Goal: Information Seeking & Learning: Learn about a topic

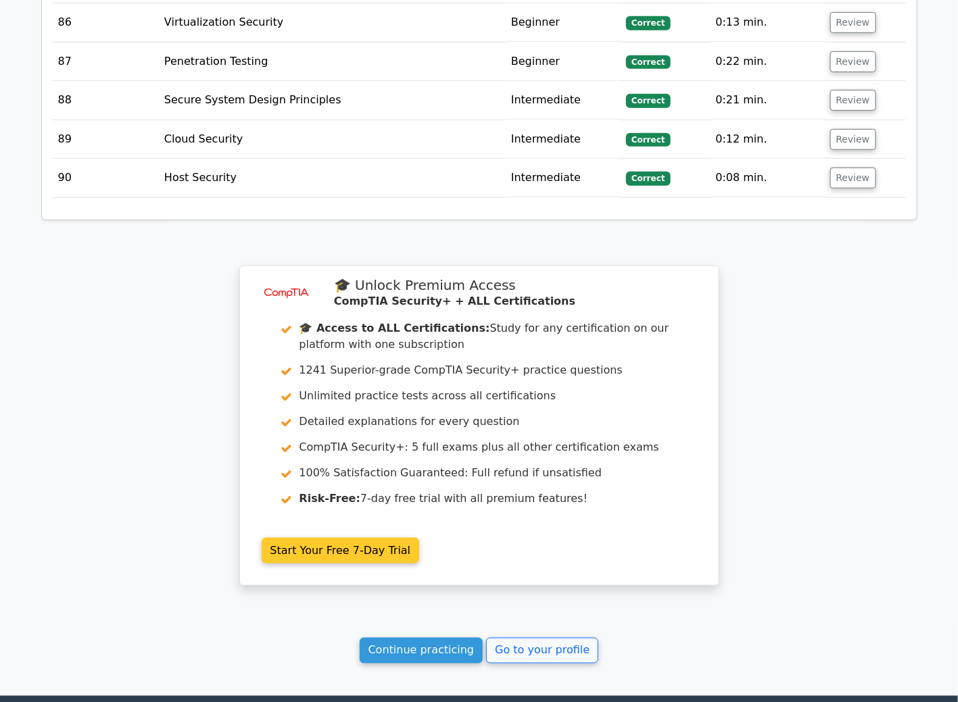
scroll to position [6186, 0]
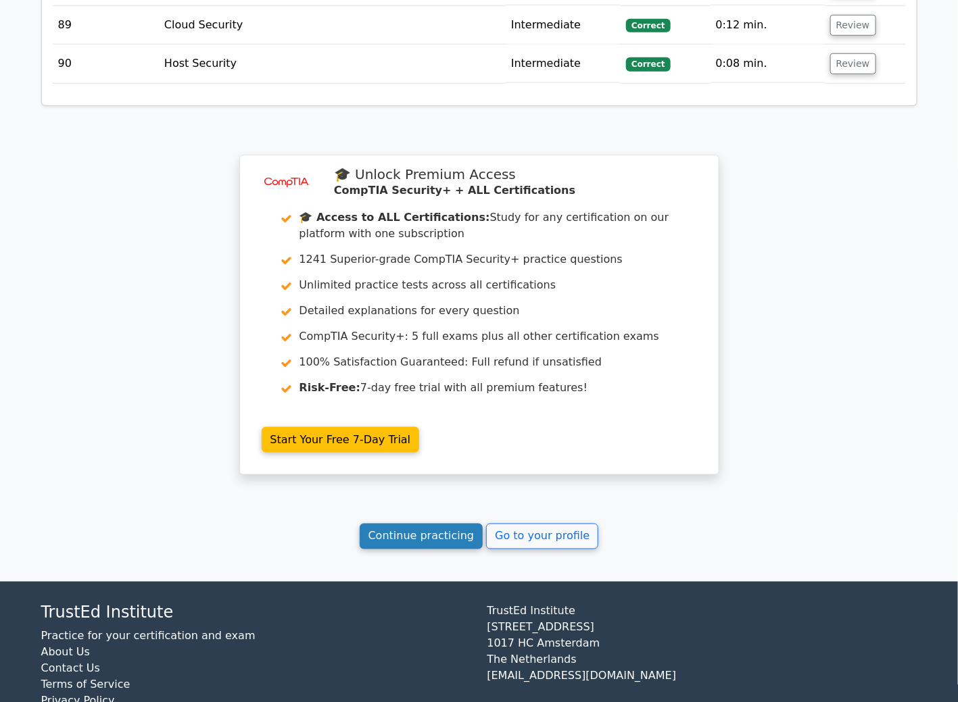
click at [391, 524] on link "Continue practicing" at bounding box center [422, 537] width 124 height 26
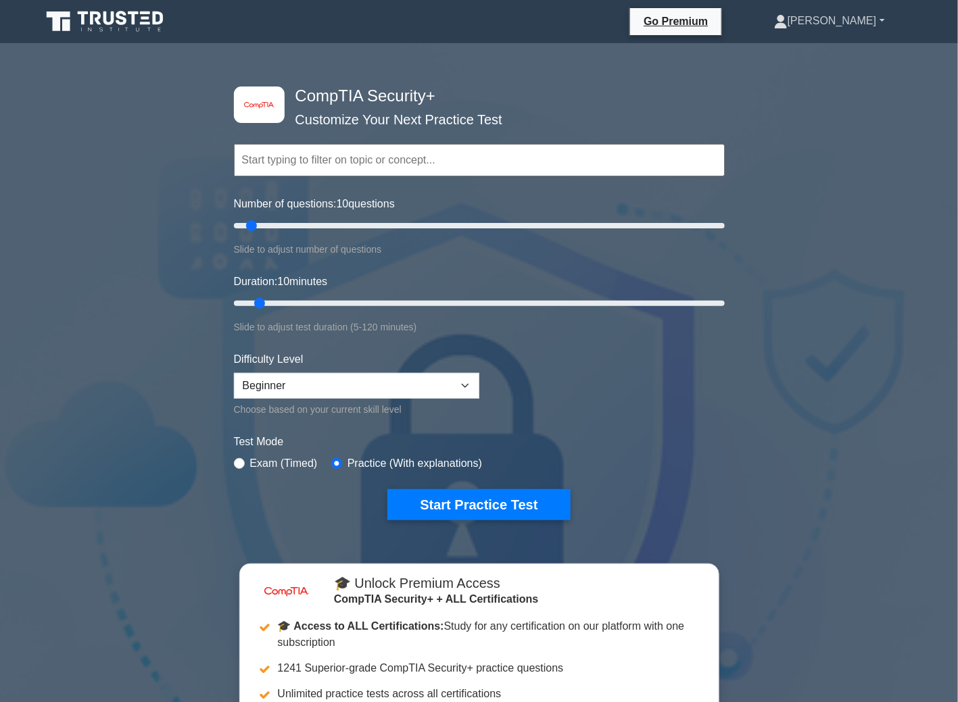
click at [884, 20] on link "[PERSON_NAME]" at bounding box center [830, 20] width 176 height 27
click at [836, 52] on link "Profile" at bounding box center [795, 53] width 107 height 22
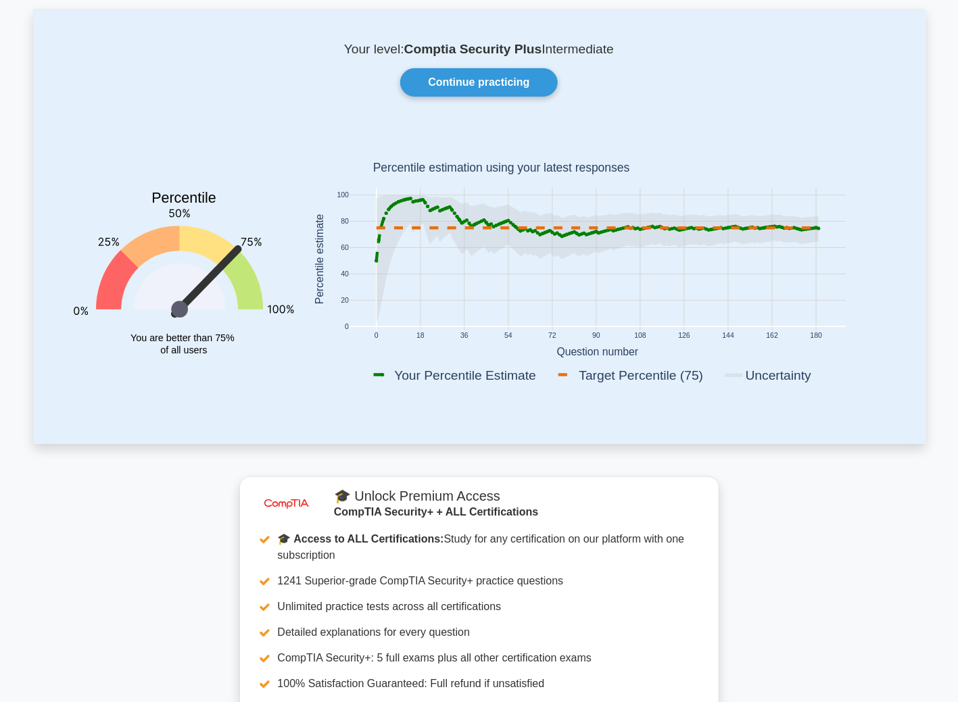
scroll to position [67, 0]
click at [490, 80] on link "Continue practicing" at bounding box center [478, 82] width 157 height 28
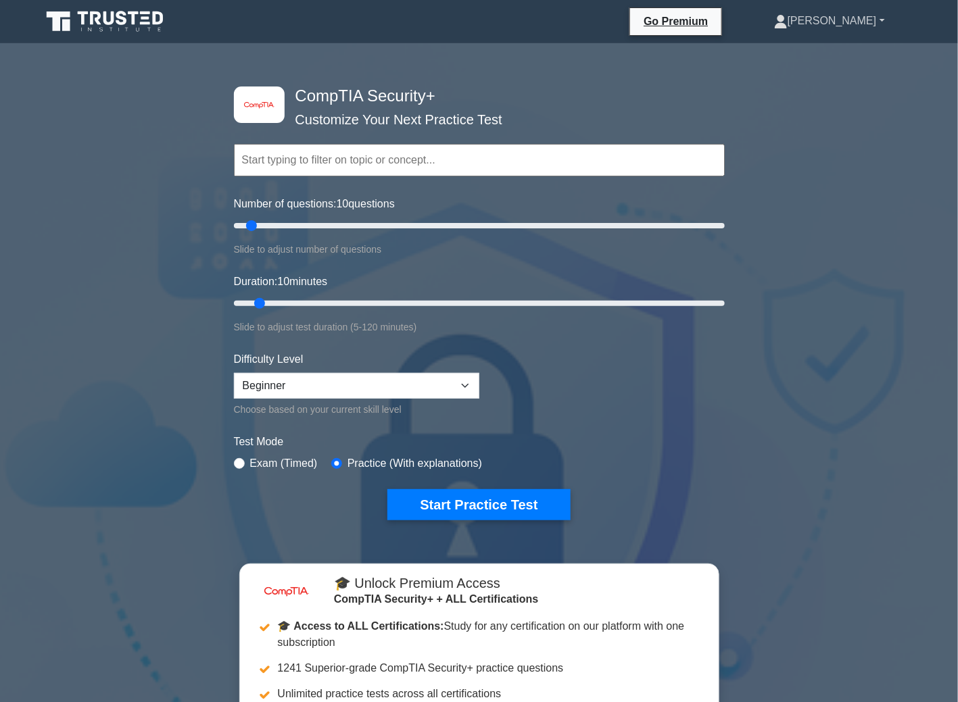
click at [865, 22] on link "[PERSON_NAME]" at bounding box center [830, 20] width 176 height 27
click at [839, 57] on link "Profile" at bounding box center [795, 53] width 107 height 22
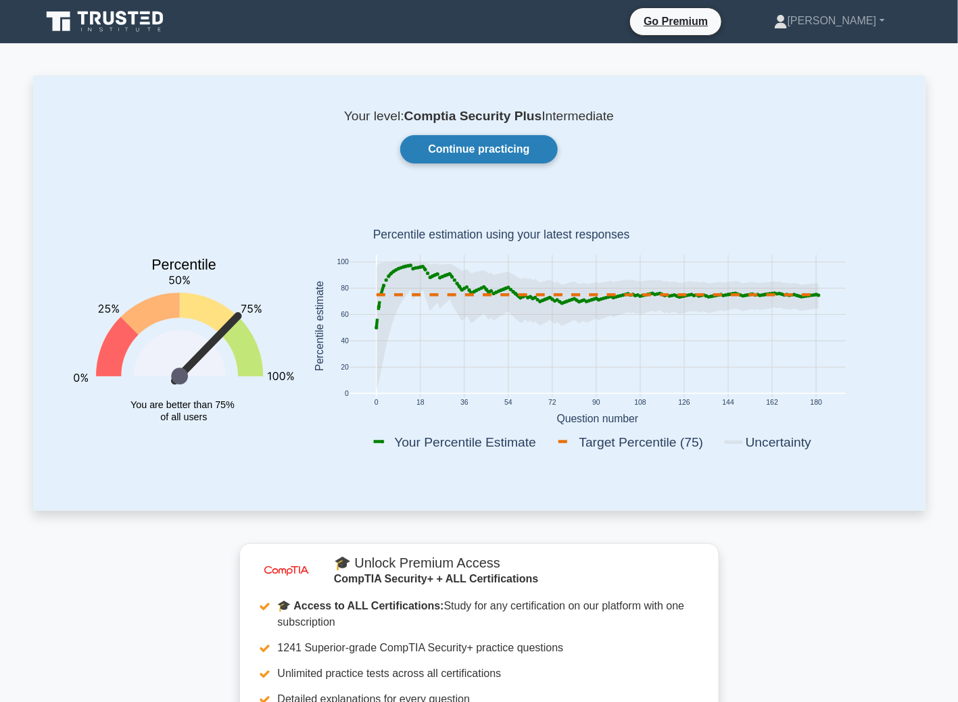
click at [481, 139] on link "Continue practicing" at bounding box center [478, 149] width 157 height 28
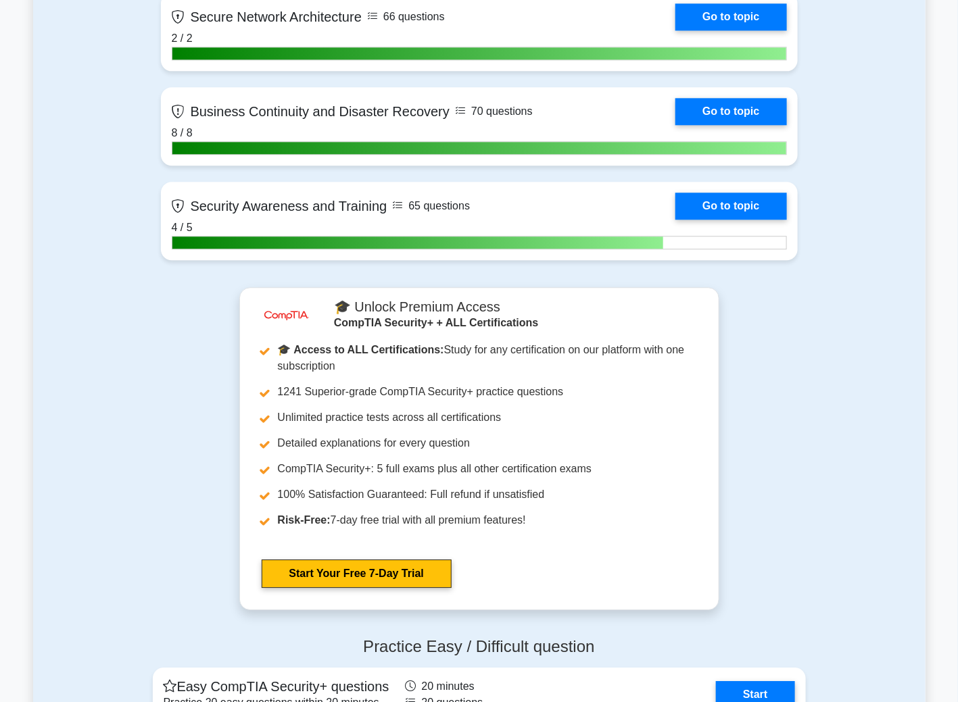
scroll to position [3583, 0]
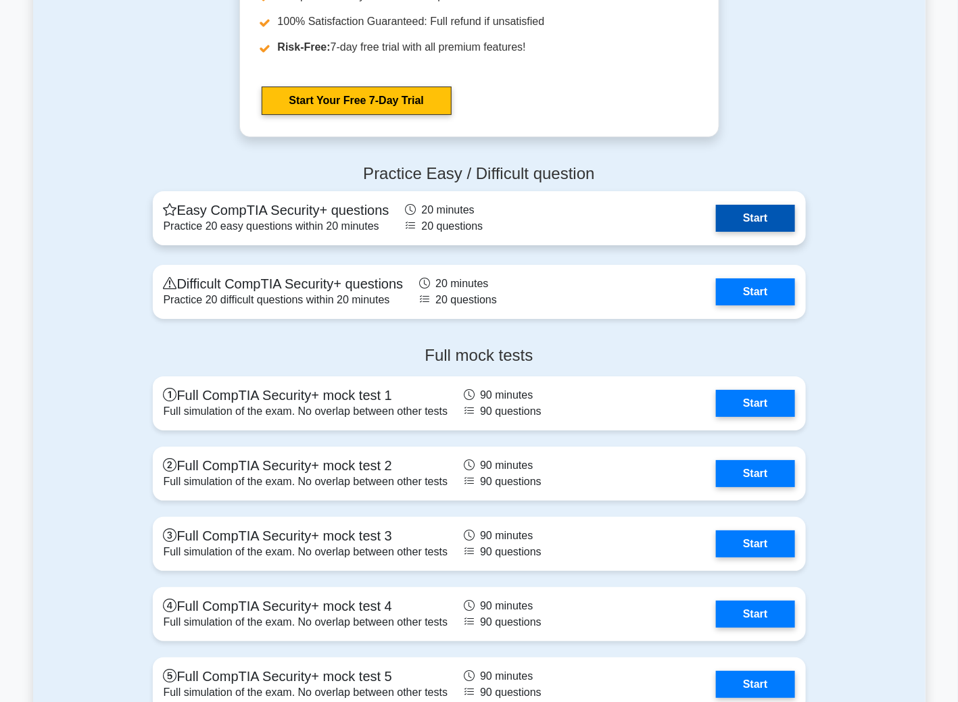
click at [731, 212] on link "Start" at bounding box center [755, 218] width 78 height 27
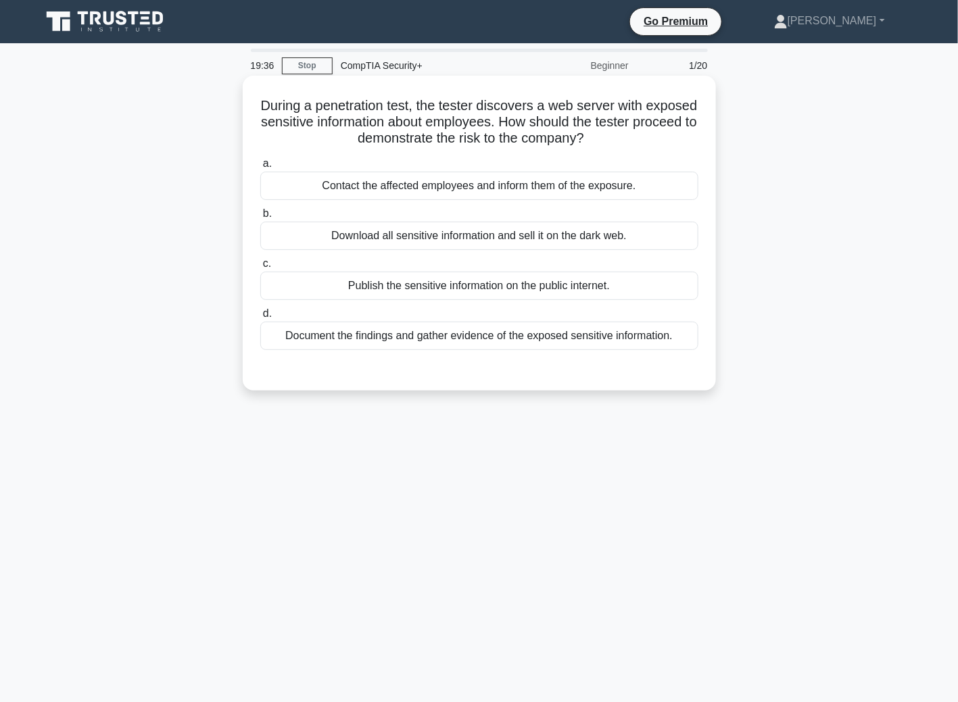
click at [458, 343] on div "Document the findings and gather evidence of the exposed sensitive information." at bounding box center [479, 336] width 438 height 28
click at [260, 318] on input "d. Document the findings and gather evidence of the exposed sensitive informati…" at bounding box center [260, 314] width 0 height 9
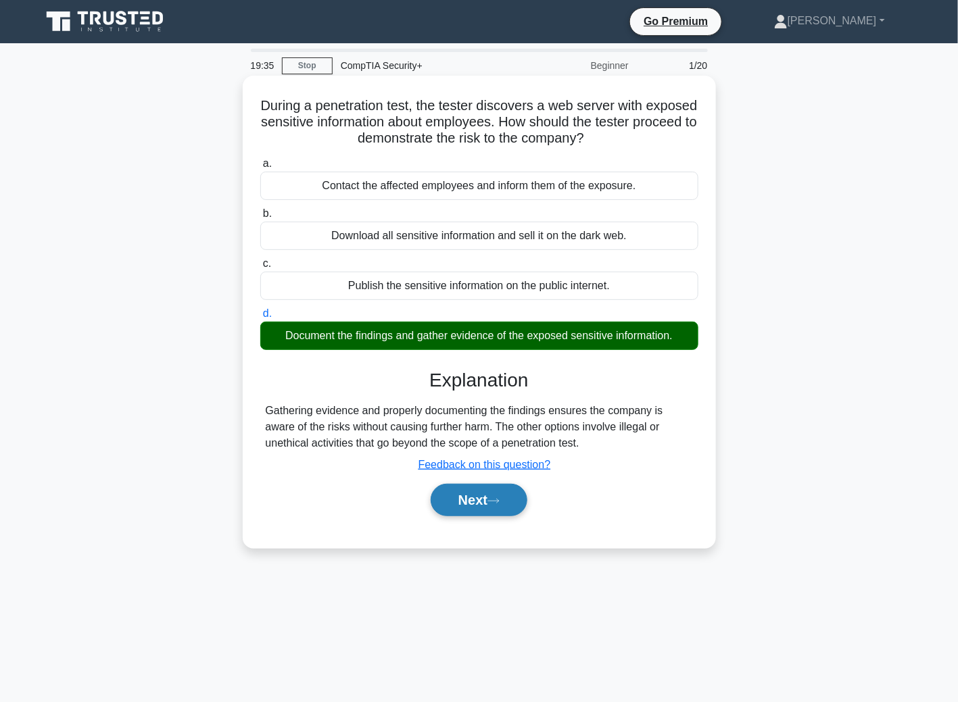
click at [516, 494] on button "Next" at bounding box center [479, 500] width 97 height 32
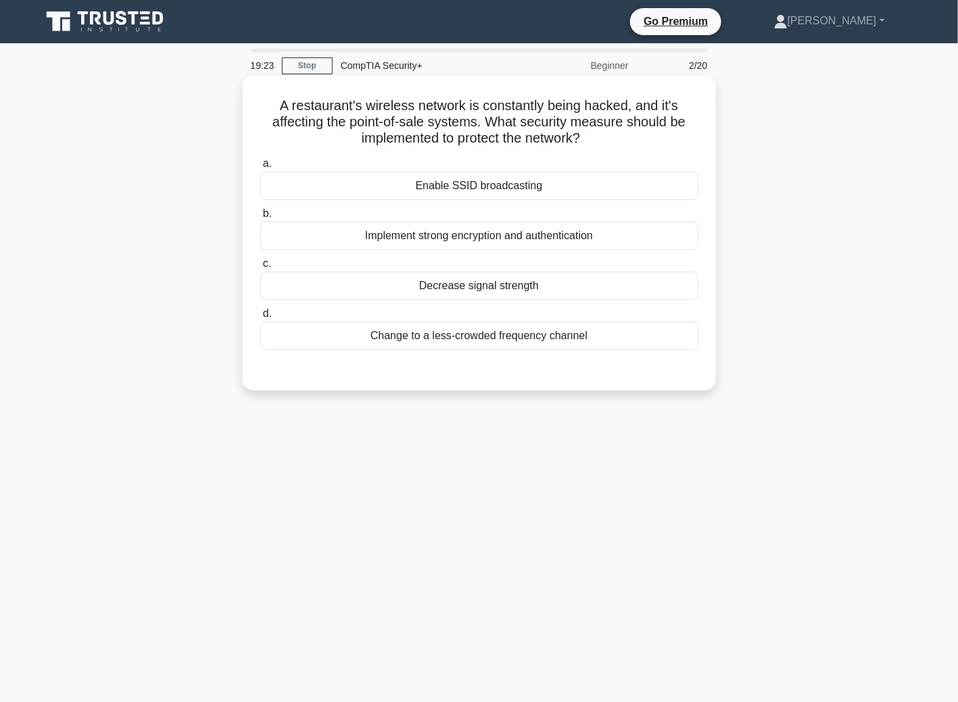
click at [450, 188] on div "Enable SSID broadcasting" at bounding box center [479, 186] width 438 height 28
click at [260, 168] on input "a. Enable SSID broadcasting" at bounding box center [260, 164] width 0 height 9
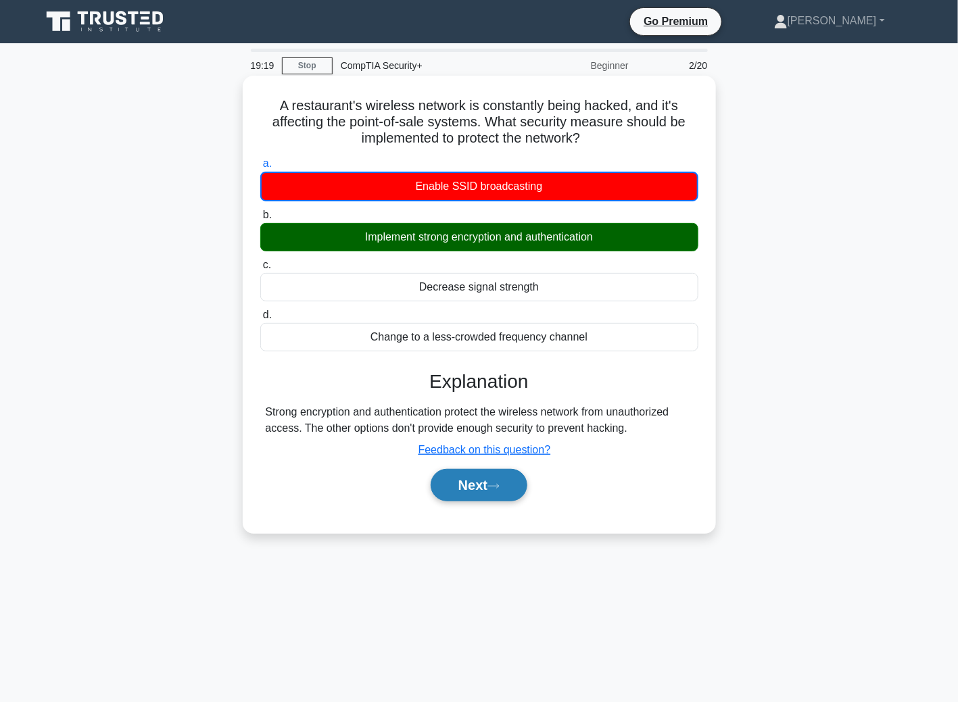
click at [460, 491] on button "Next" at bounding box center [479, 485] width 97 height 32
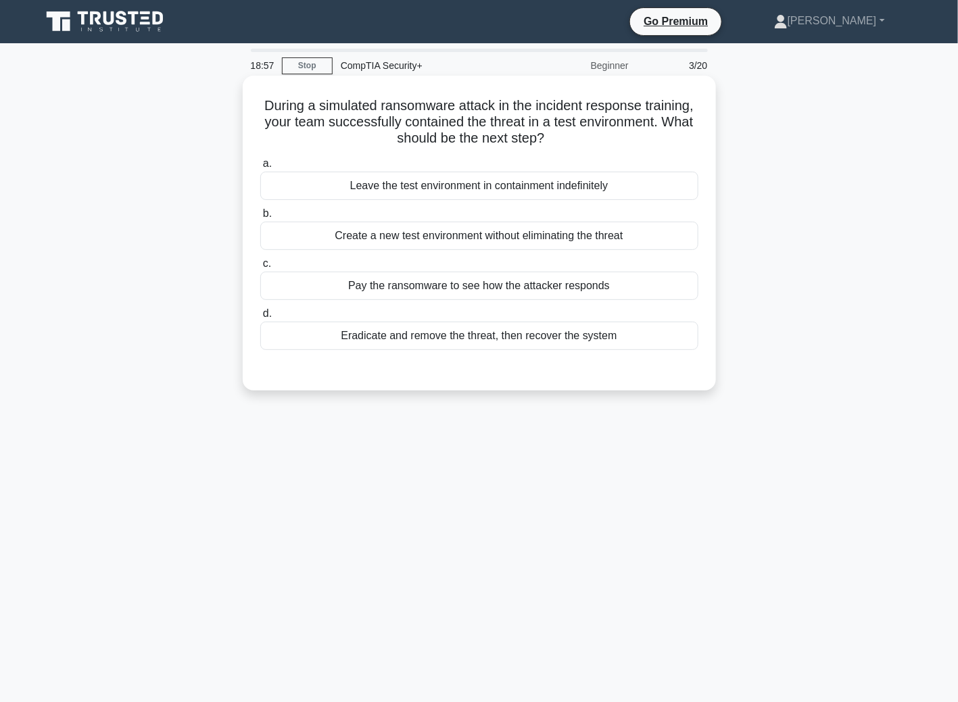
click at [429, 339] on div "Eradicate and remove the threat, then recover the system" at bounding box center [479, 336] width 438 height 28
click at [260, 318] on input "d. Eradicate and remove the threat, then recover the system" at bounding box center [260, 314] width 0 height 9
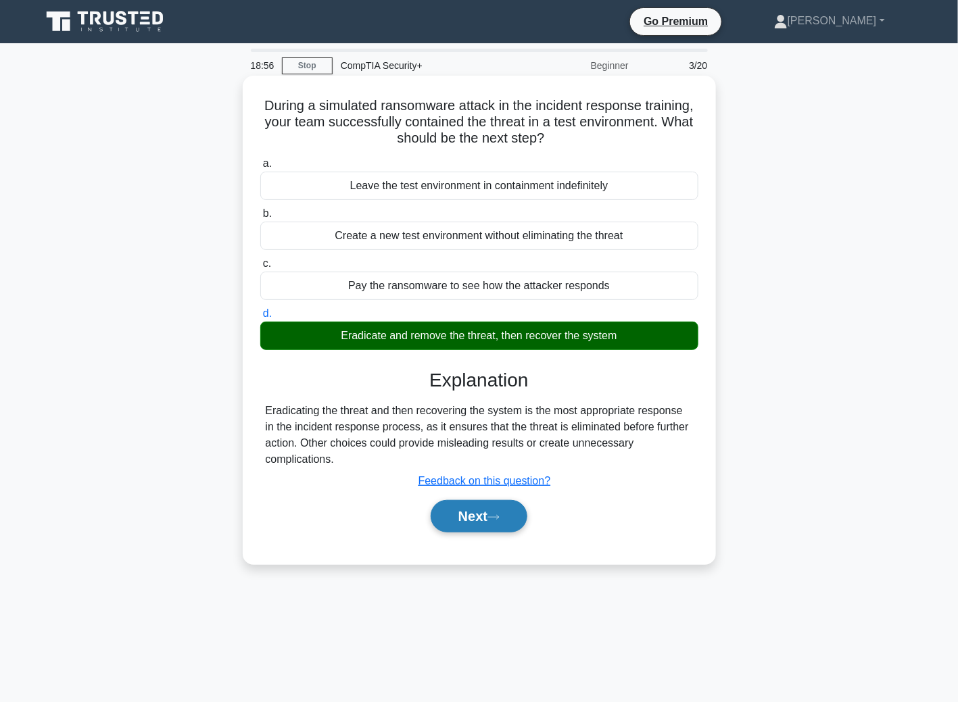
click at [487, 523] on button "Next" at bounding box center [479, 516] width 97 height 32
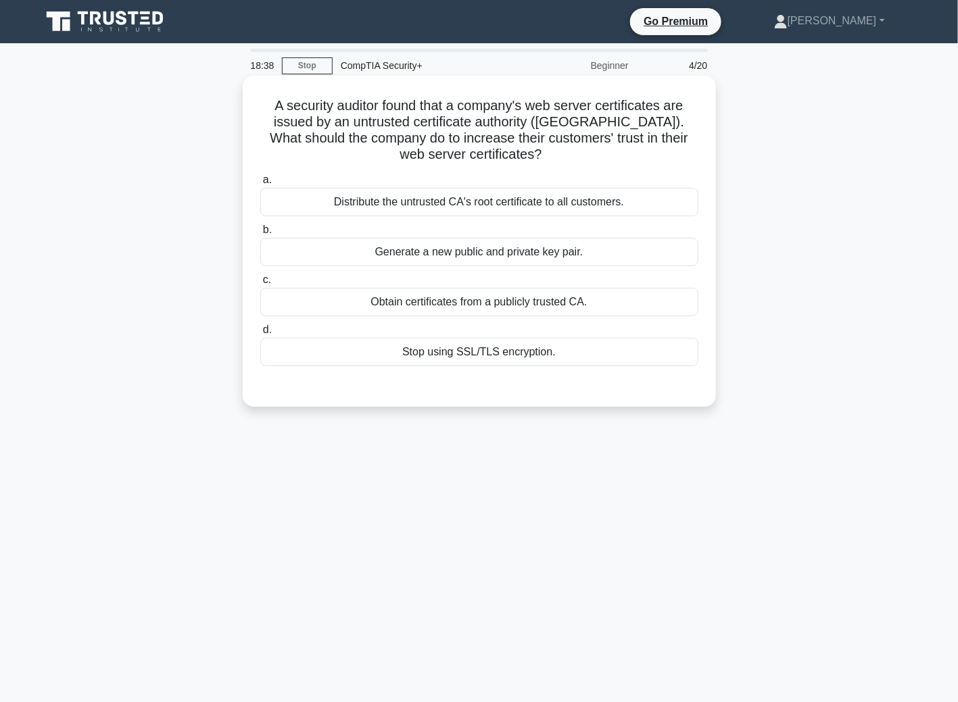
click at [398, 306] on div "Obtain certificates from a publicly trusted CA." at bounding box center [479, 302] width 438 height 28
click at [260, 285] on input "c. Obtain certificates from a publicly trusted CA." at bounding box center [260, 280] width 0 height 9
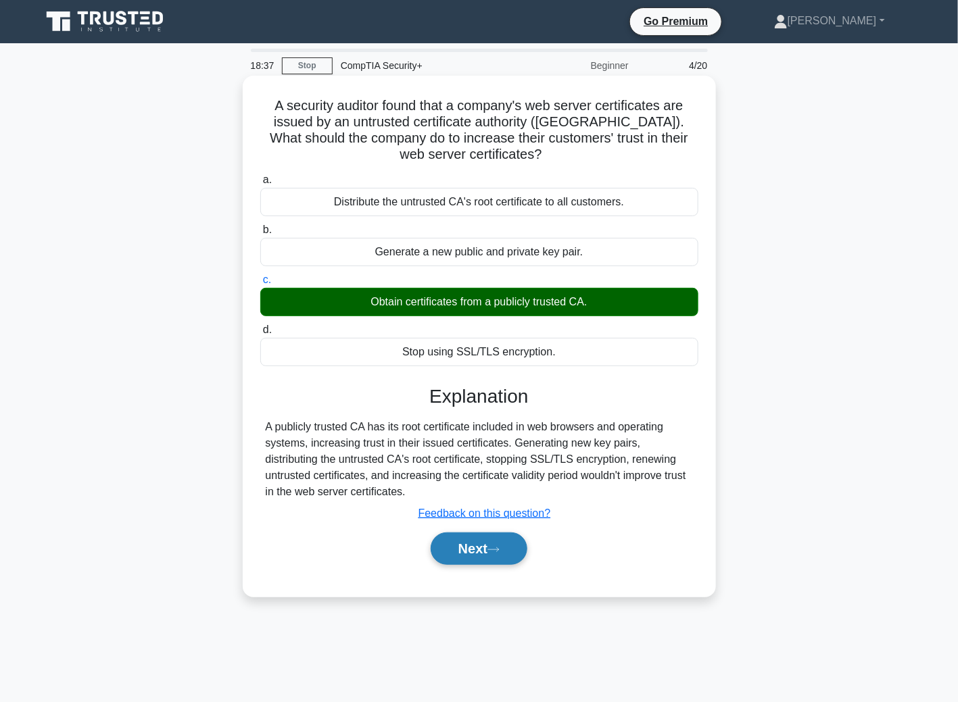
drag, startPoint x: 505, startPoint y: 550, endPoint x: 499, endPoint y: 547, distance: 7.0
click at [500, 550] on icon at bounding box center [493, 549] width 12 height 7
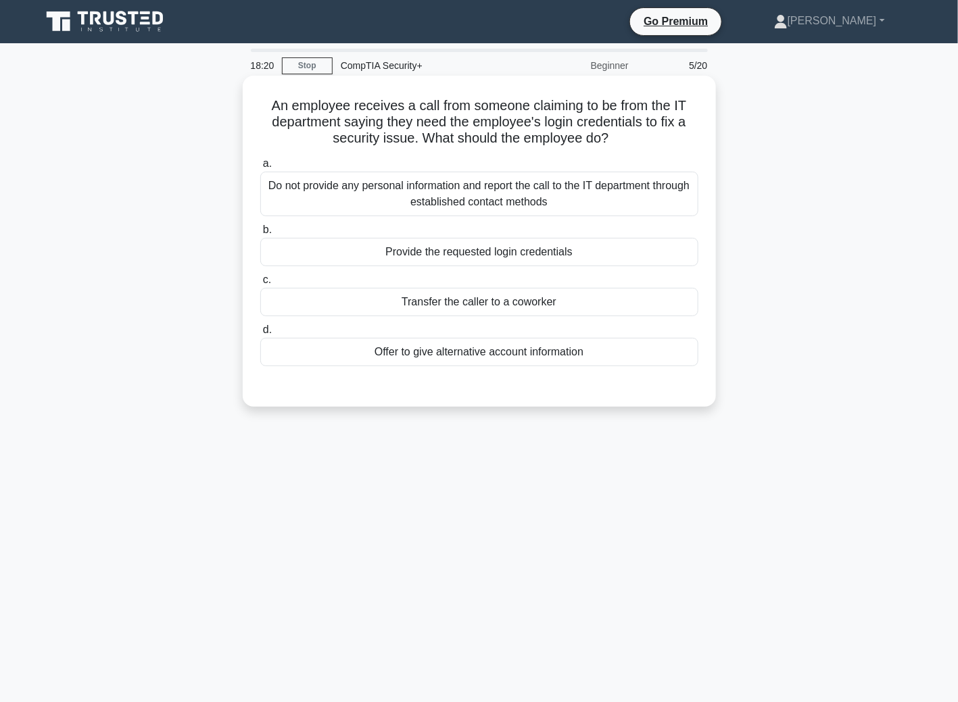
click at [355, 205] on div "Do not provide any personal information and report the call to the IT departmen…" at bounding box center [479, 194] width 438 height 45
click at [260, 168] on input "a. Do not provide any personal information and report the call to the IT depart…" at bounding box center [260, 164] width 0 height 9
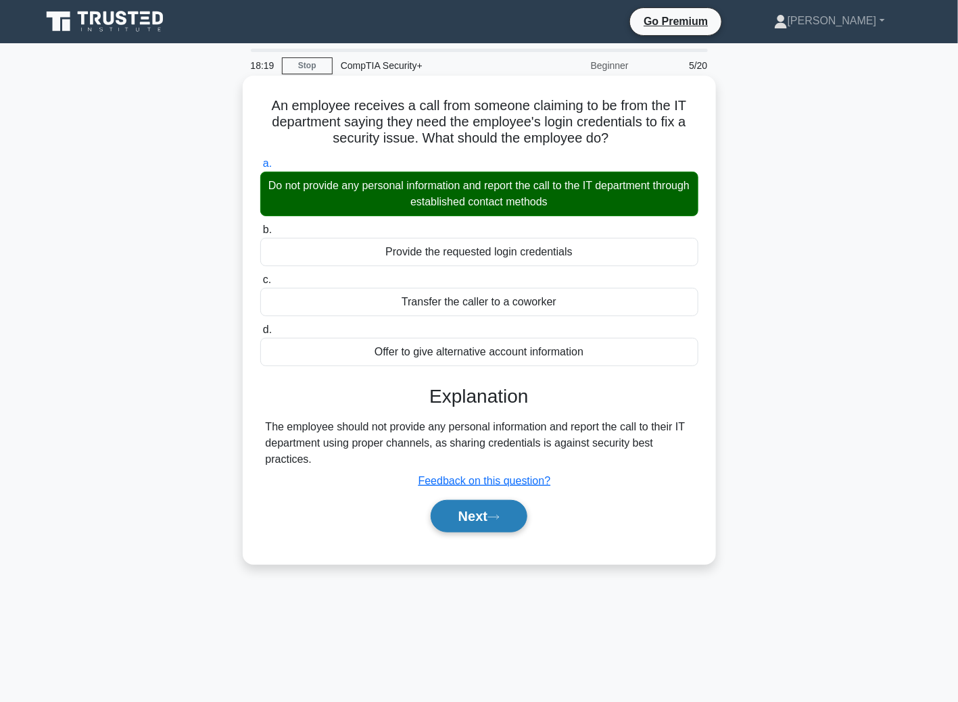
click at [473, 515] on button "Next" at bounding box center [479, 516] width 97 height 32
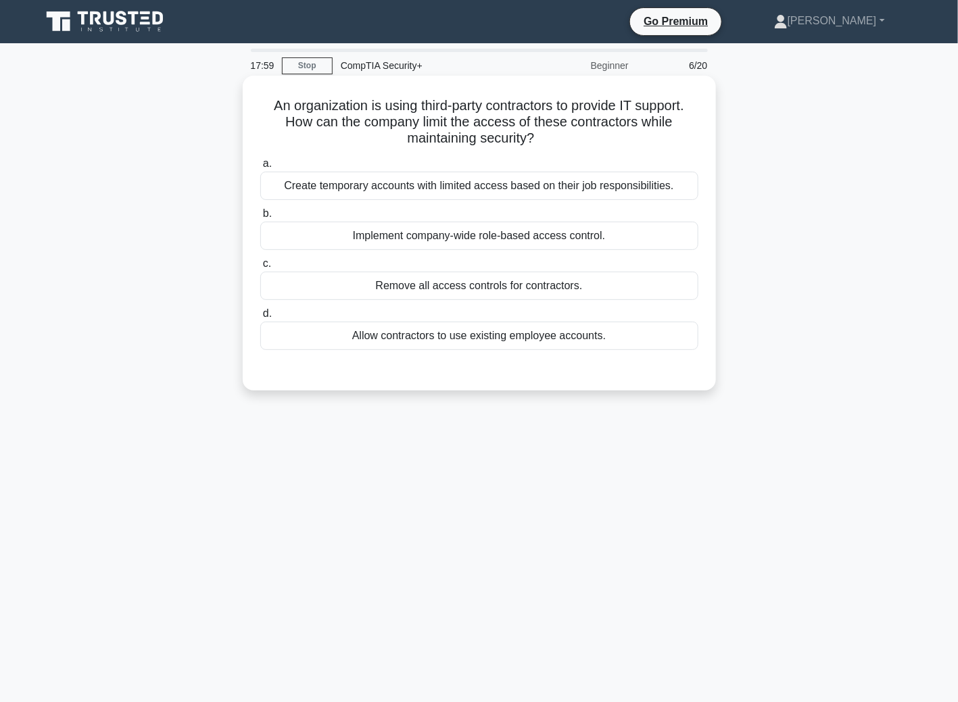
click at [637, 192] on div "Create temporary accounts with limited access based on their job responsibiliti…" at bounding box center [479, 186] width 438 height 28
click at [260, 168] on input "a. Create temporary accounts with limited access based on their job responsibil…" at bounding box center [260, 164] width 0 height 9
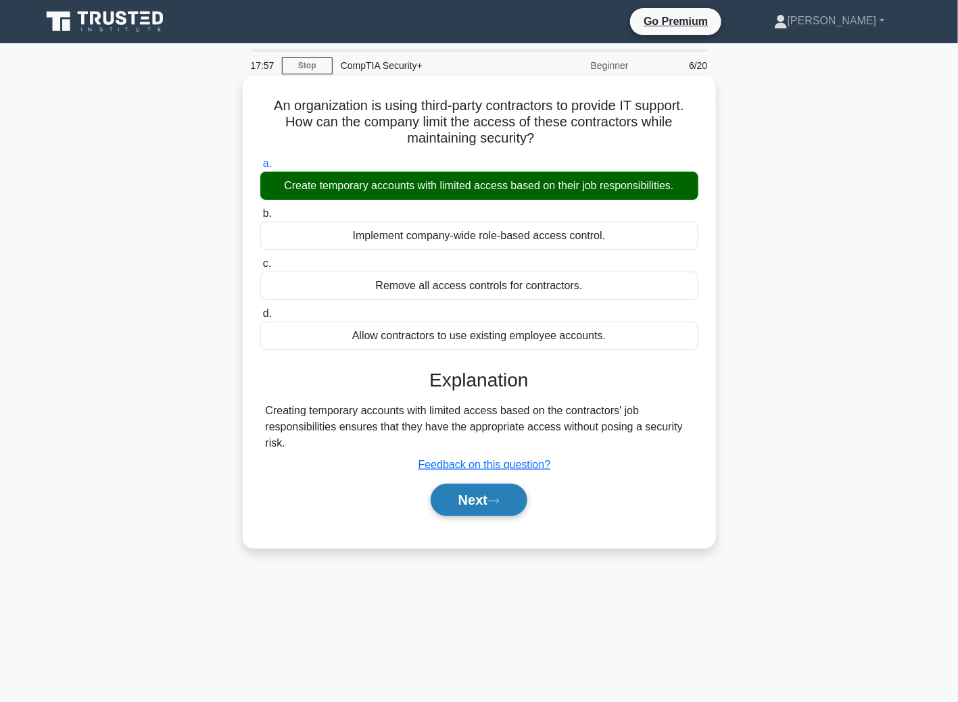
click at [506, 486] on button "Next" at bounding box center [479, 500] width 97 height 32
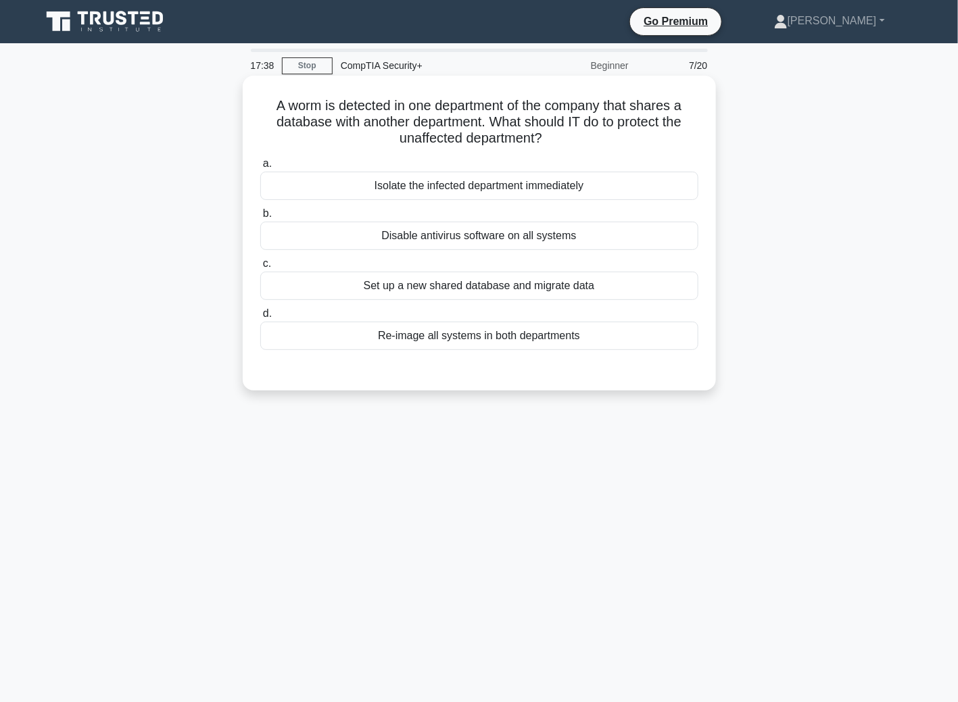
click at [417, 187] on div "Isolate the infected department immediately" at bounding box center [479, 186] width 438 height 28
click at [260, 168] on input "a. Isolate the infected department immediately" at bounding box center [260, 164] width 0 height 9
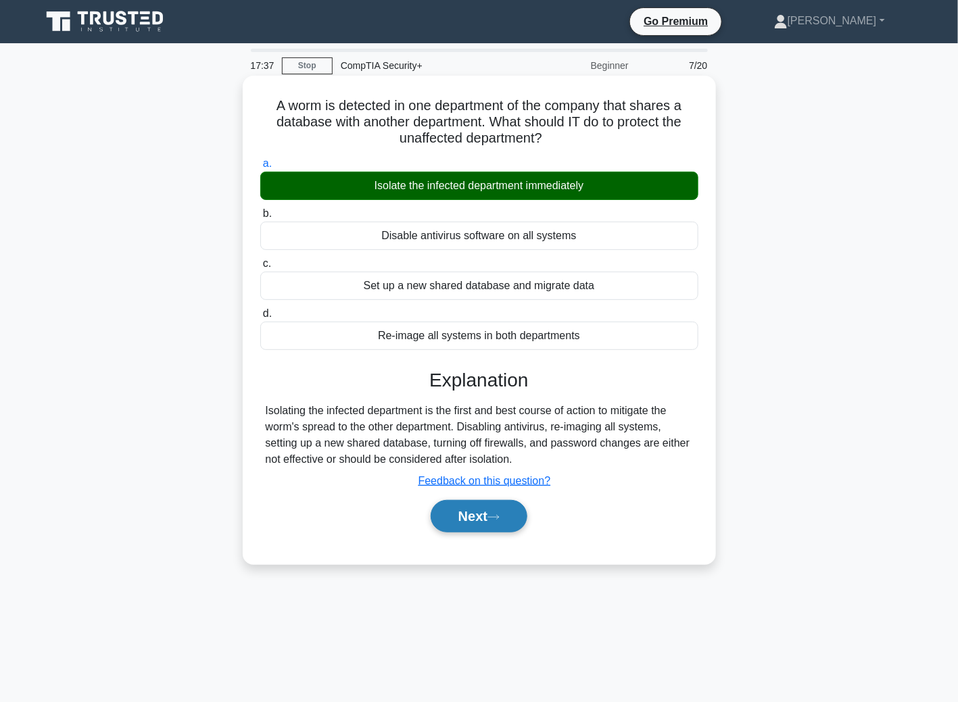
click at [460, 525] on button "Next" at bounding box center [479, 516] width 97 height 32
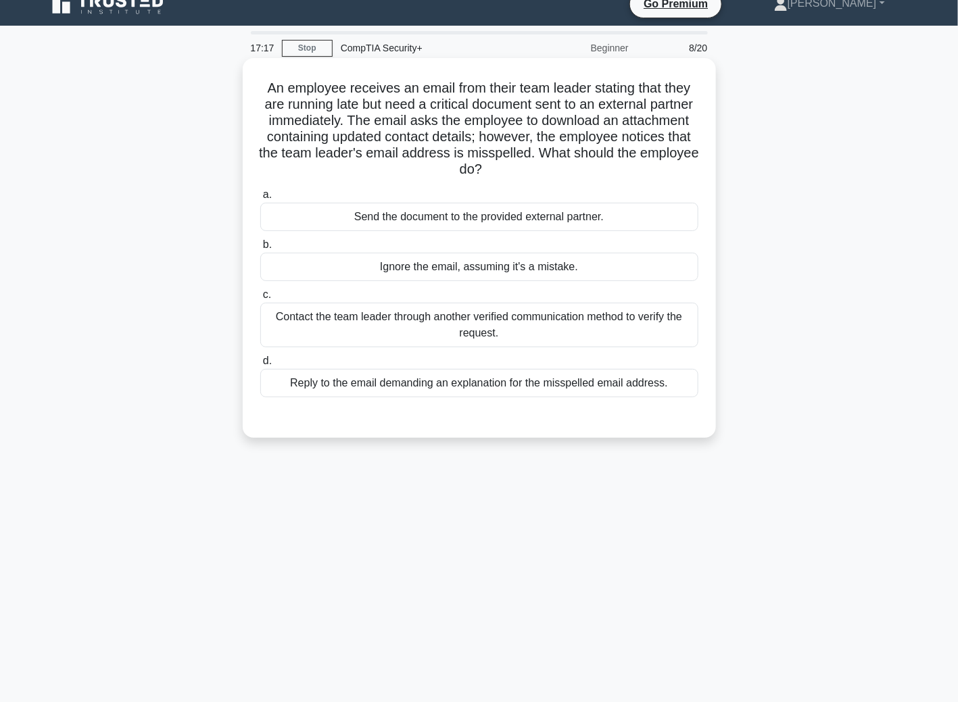
scroll to position [28, 0]
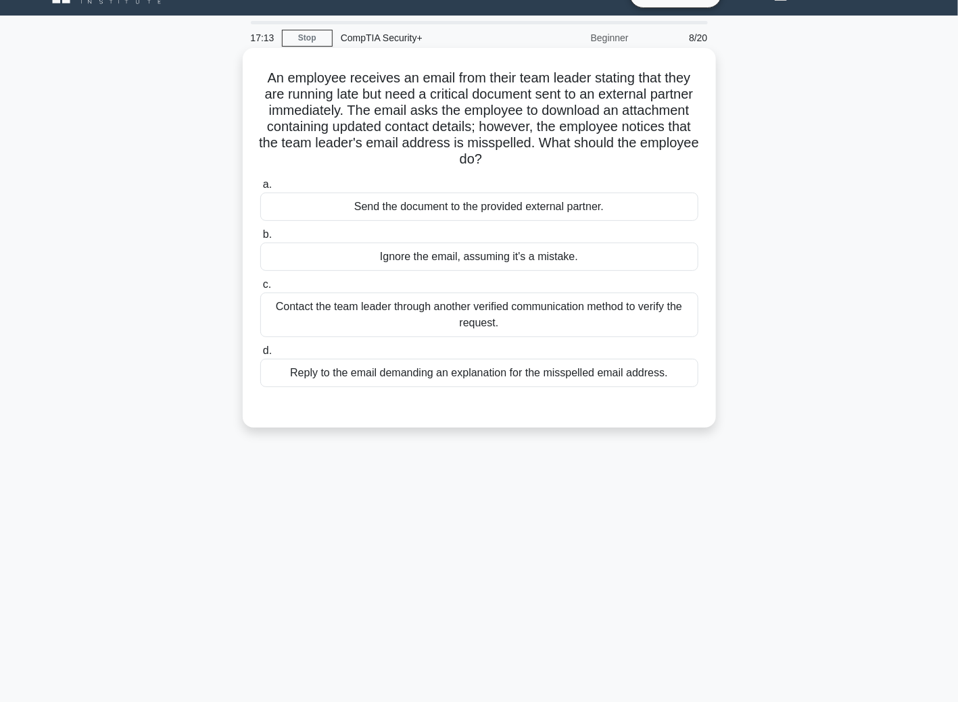
click at [402, 316] on div "Contact the team leader through another verified communication method to verify…" at bounding box center [479, 315] width 438 height 45
click at [260, 289] on input "c. Contact the team leader through another verified communication method to ver…" at bounding box center [260, 285] width 0 height 9
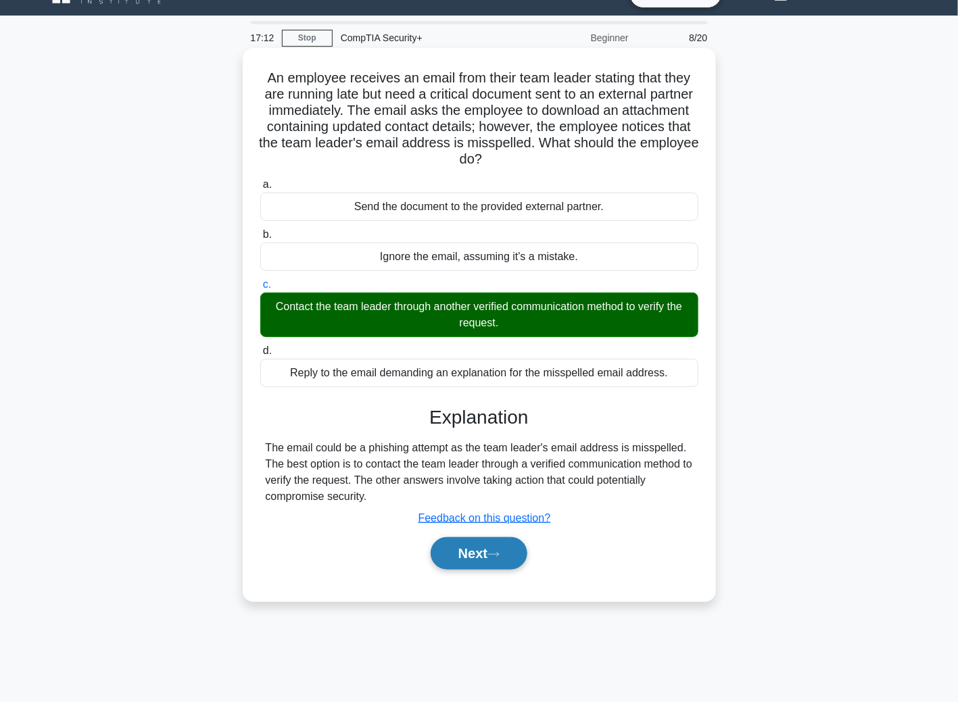
click at [479, 550] on button "Next" at bounding box center [479, 553] width 97 height 32
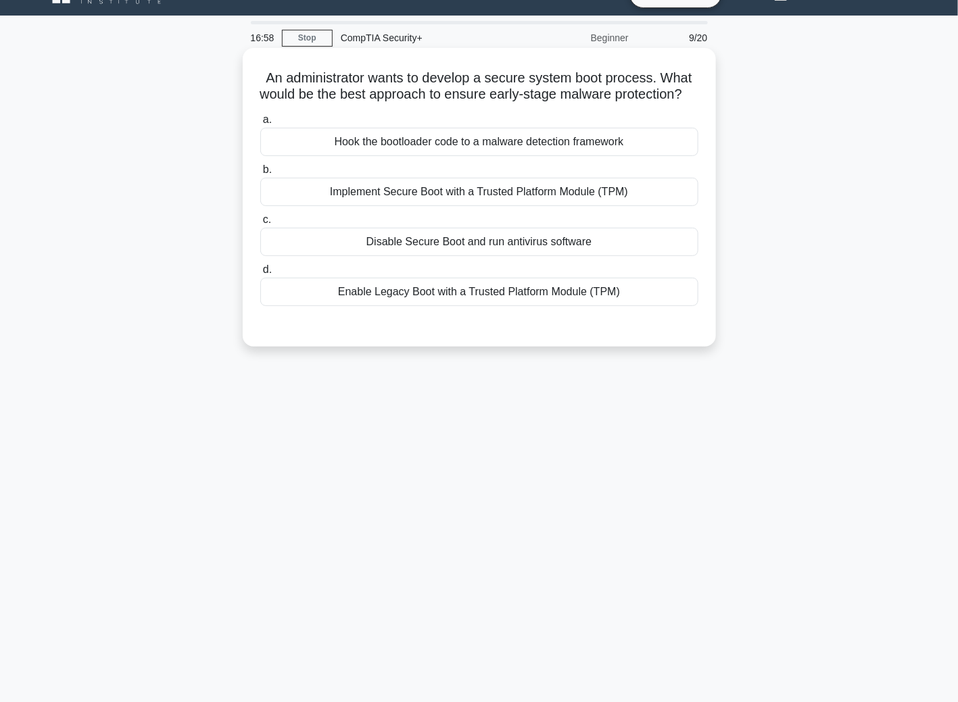
click at [342, 206] on div "Implement Secure Boot with a Trusted Platform Module (TPM)" at bounding box center [479, 192] width 438 height 28
click at [260, 174] on input "b. Implement Secure Boot with a Trusted Platform Module (TPM)" at bounding box center [260, 170] width 0 height 9
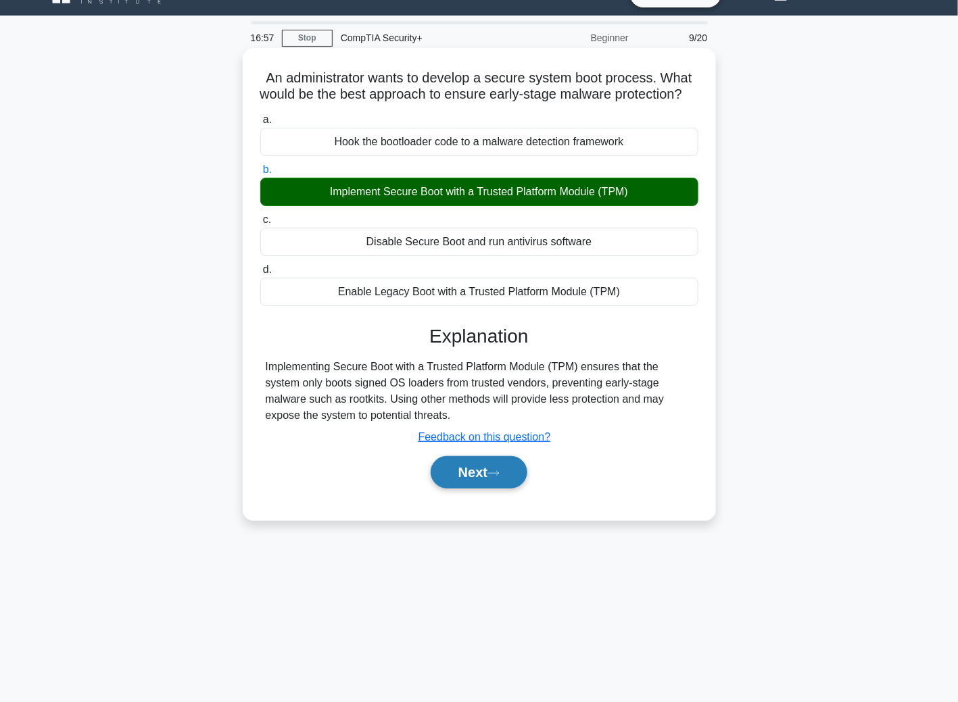
click at [496, 489] on button "Next" at bounding box center [479, 472] width 97 height 32
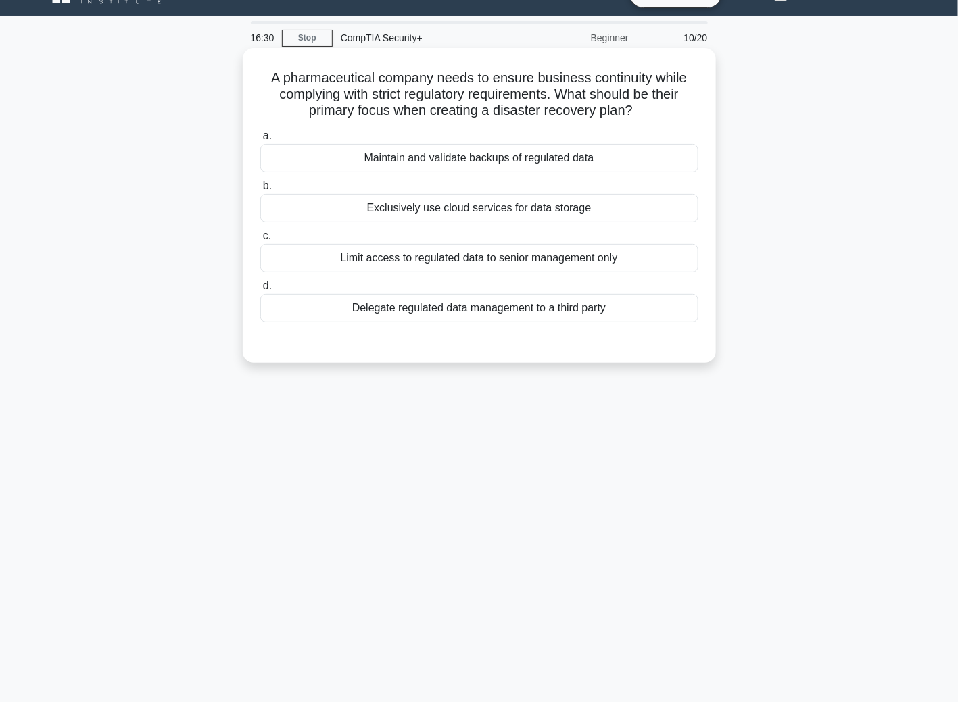
click at [558, 165] on div "Maintain and validate backups of regulated data" at bounding box center [479, 158] width 438 height 28
click at [260, 141] on input "a. Maintain and validate backups of regulated data" at bounding box center [260, 136] width 0 height 9
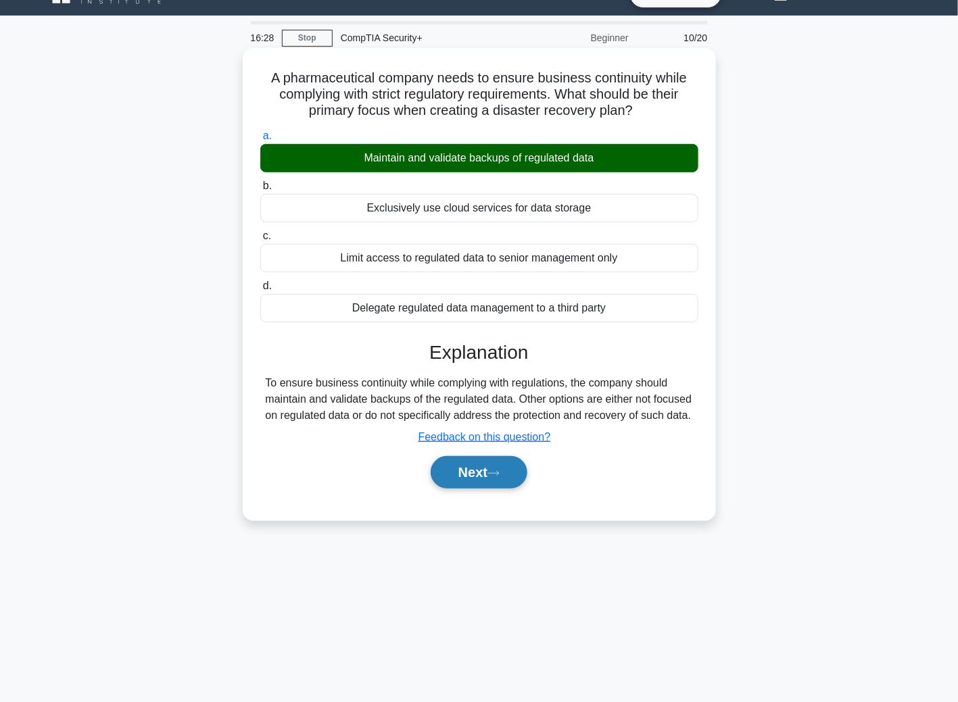
click at [520, 486] on button "Next" at bounding box center [479, 472] width 97 height 32
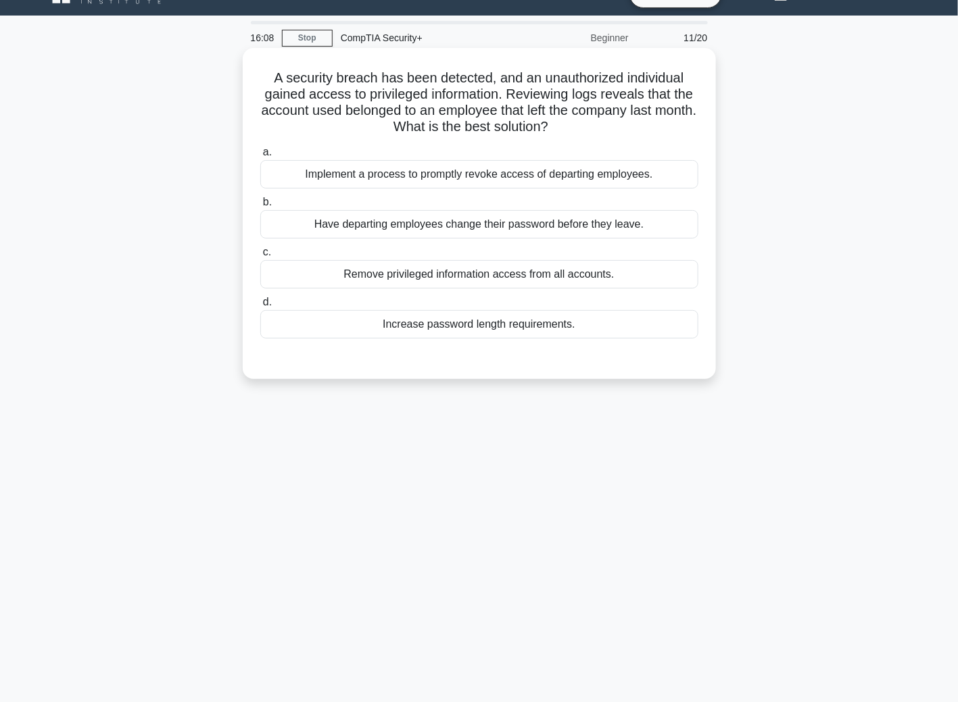
click at [296, 173] on div "Implement a process to promptly revoke access of departing employees." at bounding box center [479, 174] width 438 height 28
click at [260, 157] on input "a. Implement a process to promptly revoke access of departing employees." at bounding box center [260, 152] width 0 height 9
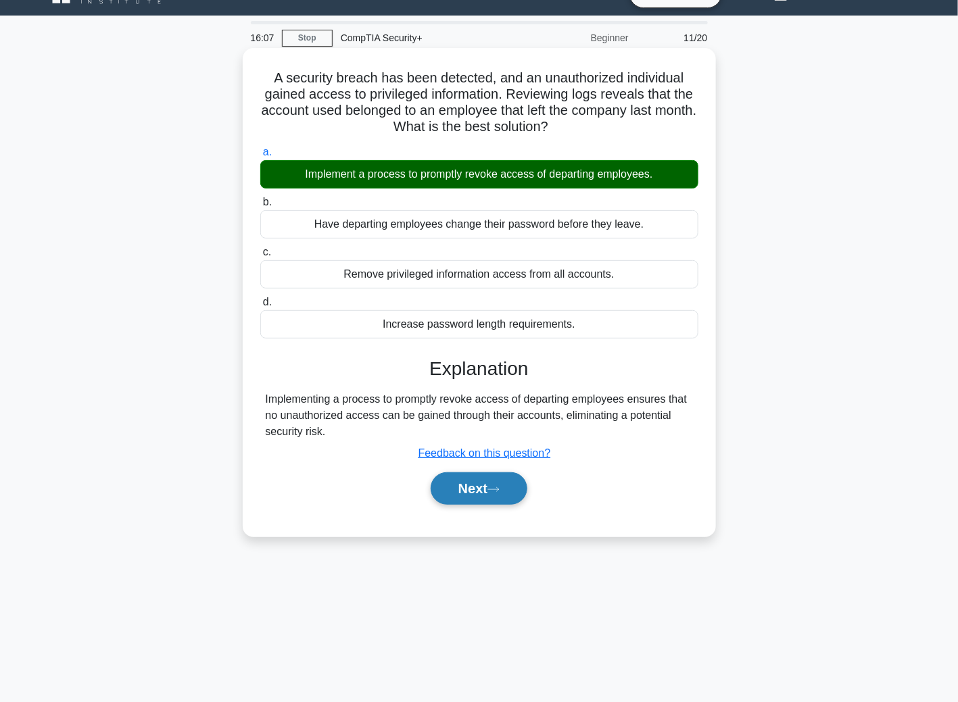
click at [496, 496] on button "Next" at bounding box center [479, 489] width 97 height 32
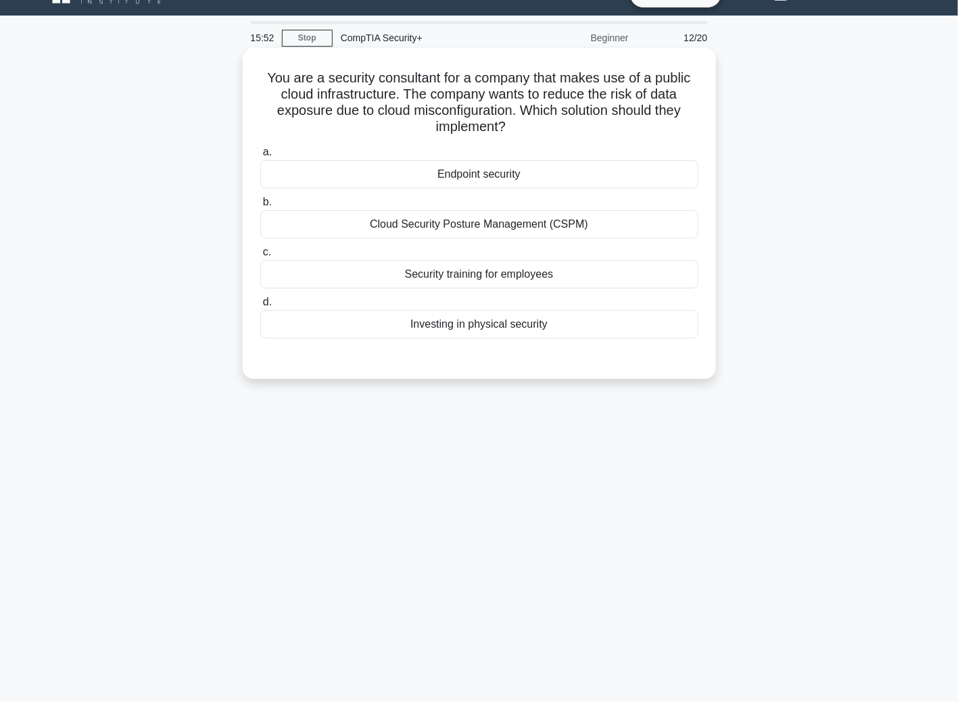
click at [437, 225] on div "Cloud Security Posture Management (CSPM)" at bounding box center [479, 224] width 438 height 28
click at [260, 207] on input "b. Cloud Security Posture Management (CSPM)" at bounding box center [260, 202] width 0 height 9
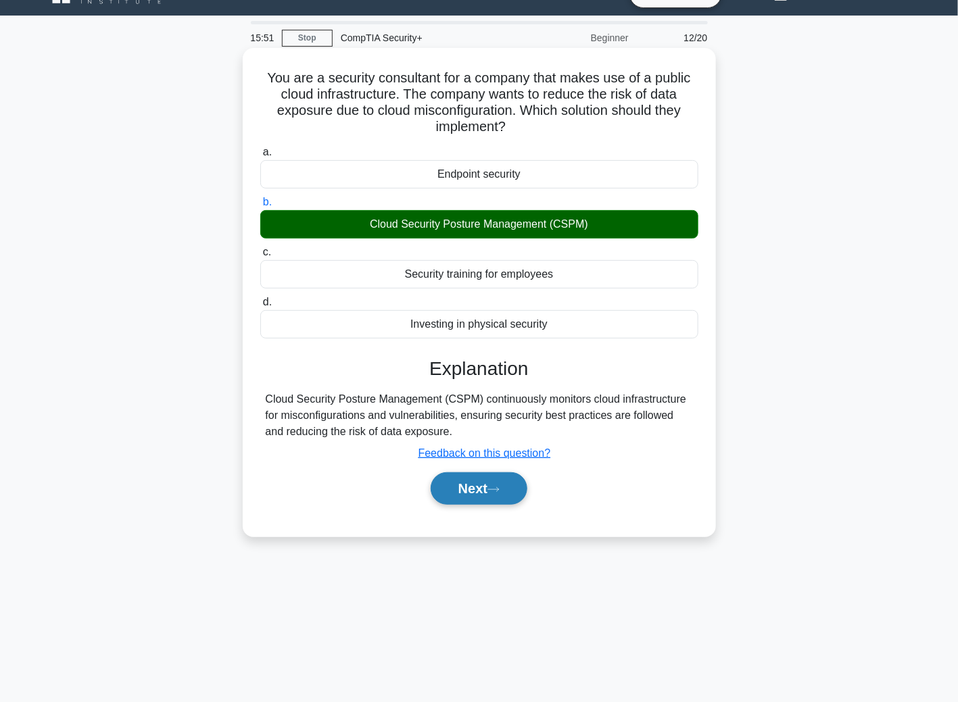
click at [452, 494] on button "Next" at bounding box center [479, 489] width 97 height 32
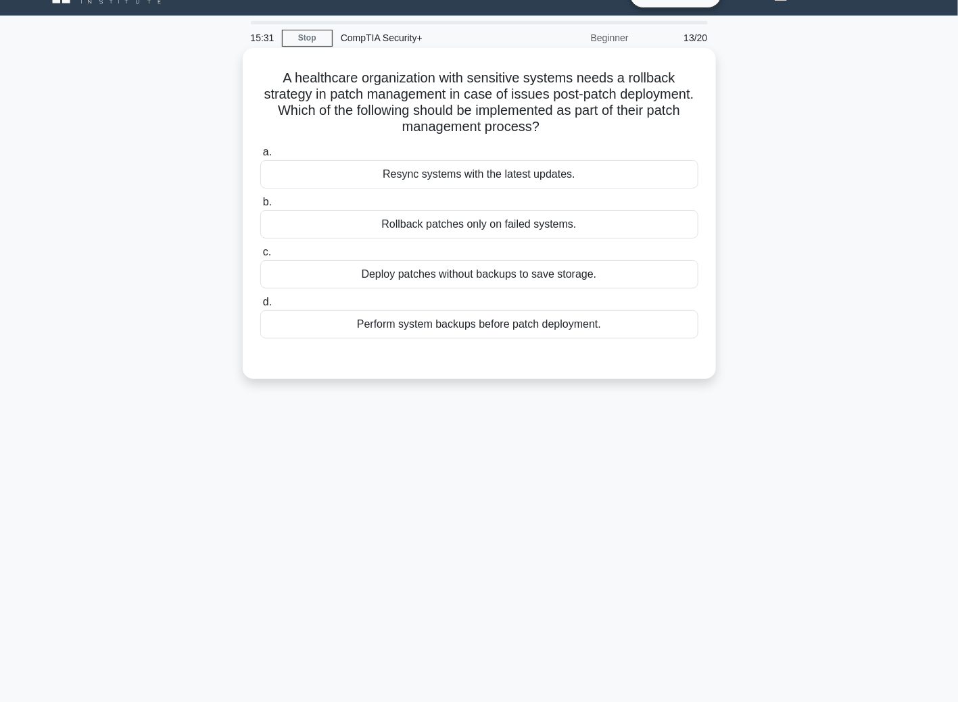
click at [420, 321] on div "Perform system backups before patch deployment." at bounding box center [479, 324] width 438 height 28
click at [260, 307] on input "d. Perform system backups before patch deployment." at bounding box center [260, 302] width 0 height 9
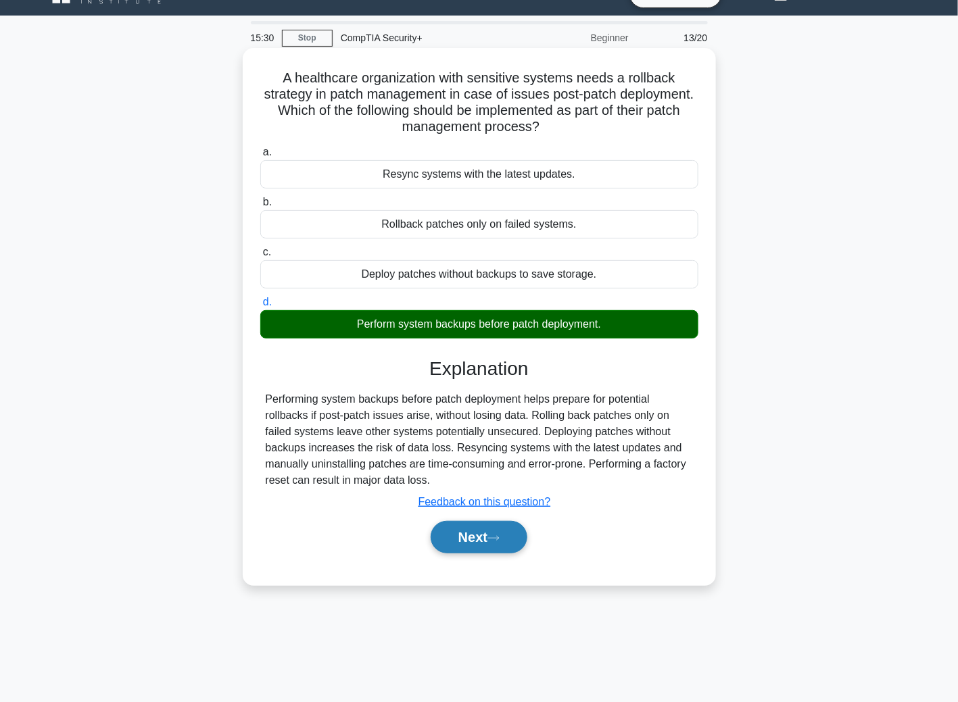
click at [493, 537] on icon at bounding box center [493, 538] width 12 height 7
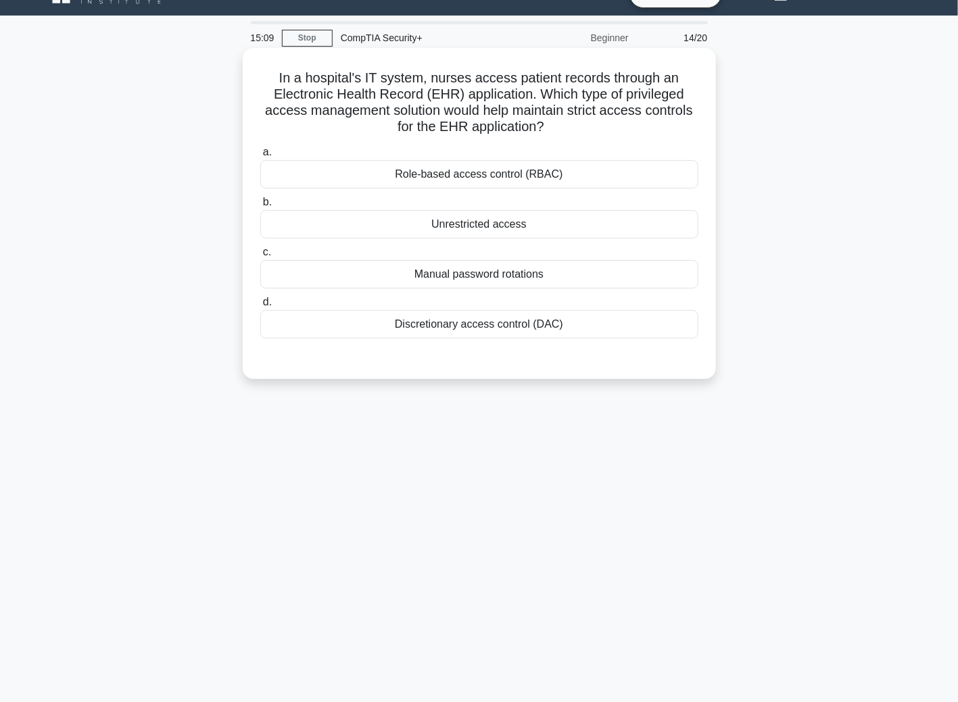
click at [424, 324] on div "Discretionary access control (DAC)" at bounding box center [479, 324] width 438 height 28
click at [260, 307] on input "d. Discretionary access control (DAC)" at bounding box center [260, 302] width 0 height 9
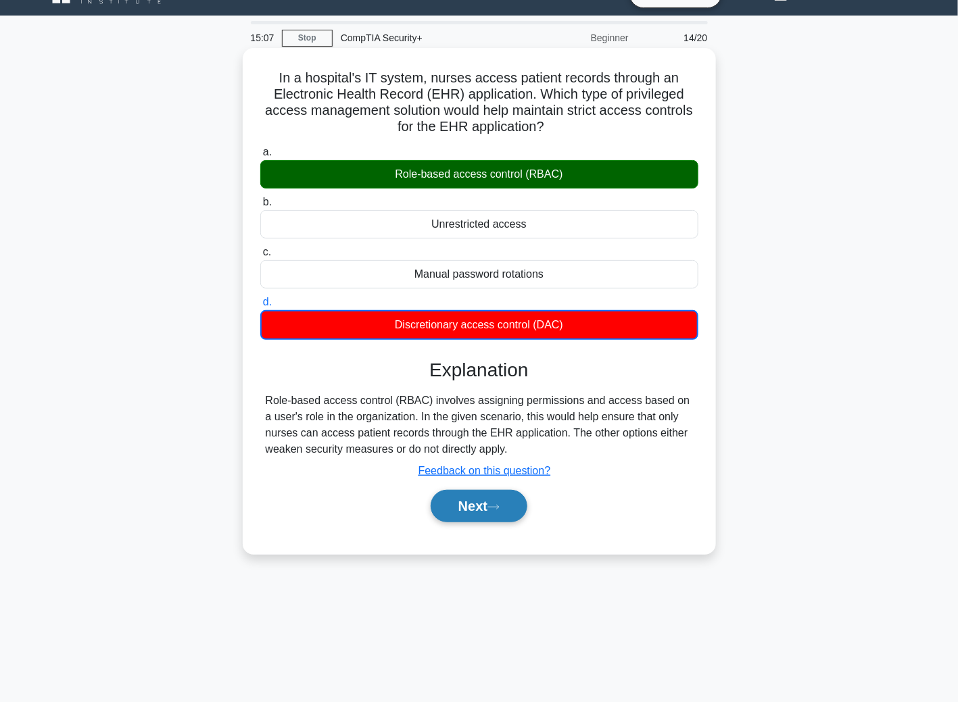
click at [498, 498] on button "Next" at bounding box center [479, 506] width 97 height 32
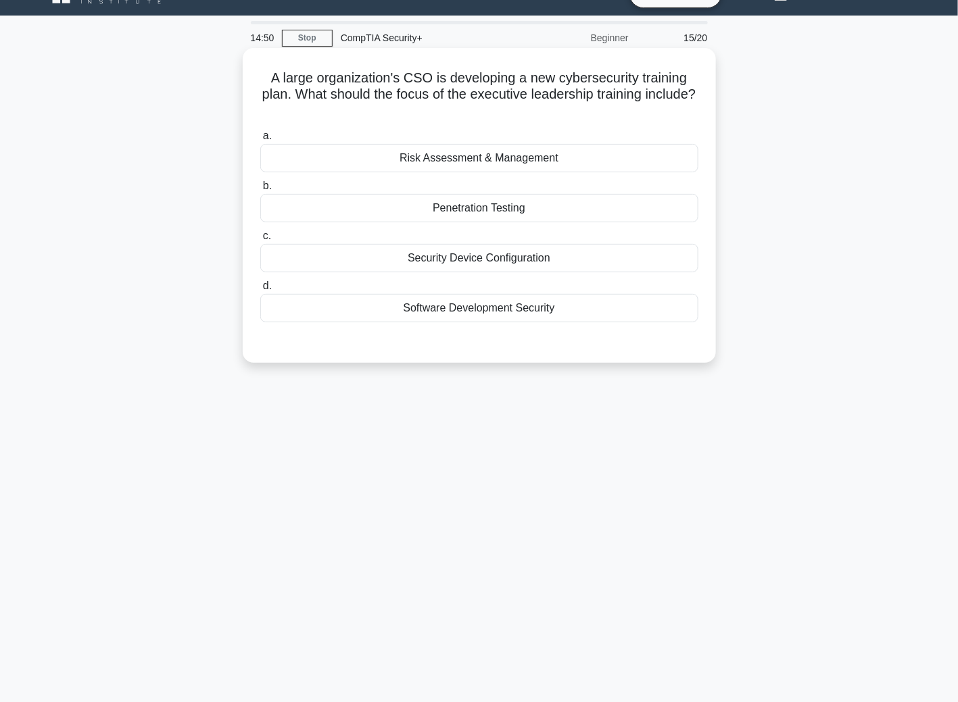
click at [533, 164] on div "Risk Assessment & Management" at bounding box center [479, 158] width 438 height 28
click at [260, 141] on input "a. Risk Assessment & Management" at bounding box center [260, 136] width 0 height 9
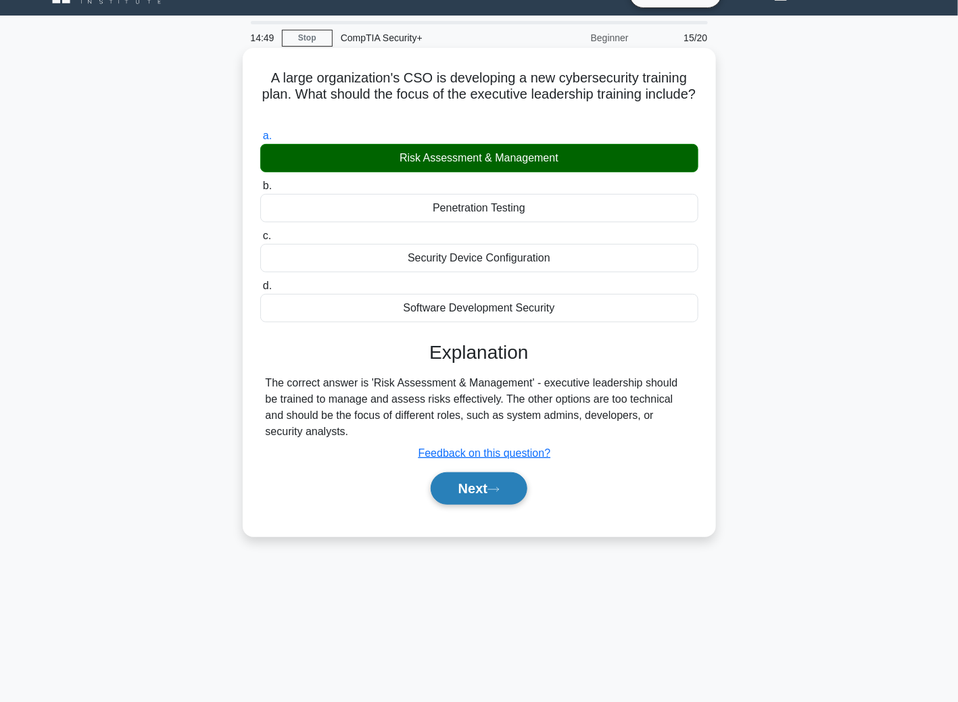
click at [498, 495] on button "Next" at bounding box center [479, 489] width 97 height 32
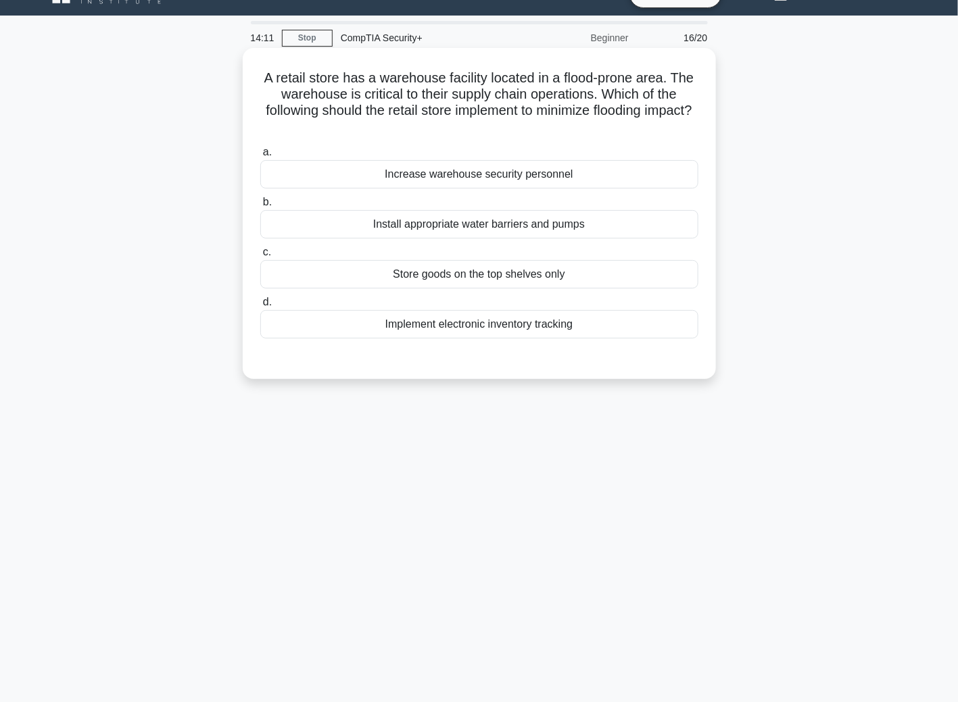
click at [503, 229] on div "Install appropriate water barriers and pumps" at bounding box center [479, 224] width 438 height 28
click at [260, 207] on input "b. Install appropriate water barriers and pumps" at bounding box center [260, 202] width 0 height 9
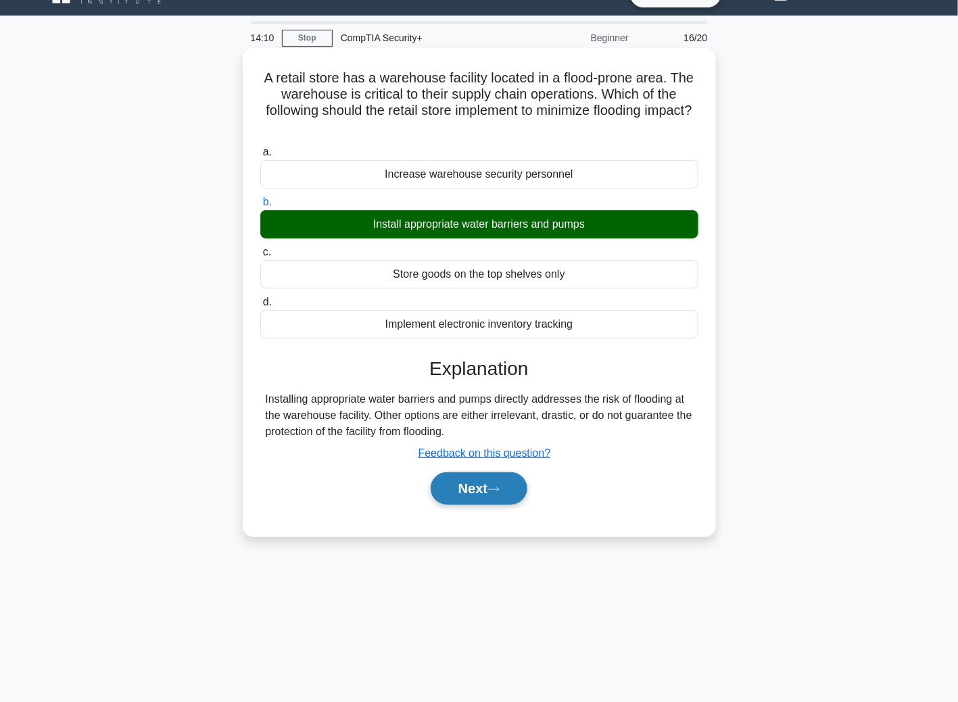
click at [517, 486] on button "Next" at bounding box center [479, 489] width 97 height 32
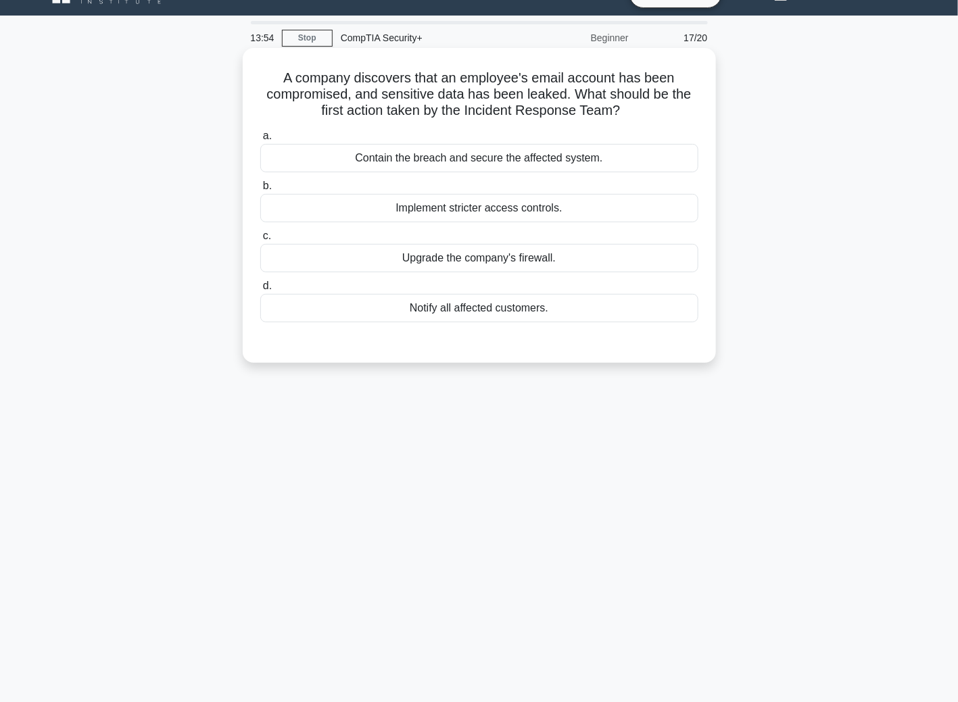
click at [508, 312] on div "Notify all affected customers." at bounding box center [479, 308] width 438 height 28
click at [260, 291] on input "d. Notify all affected customers." at bounding box center [260, 286] width 0 height 9
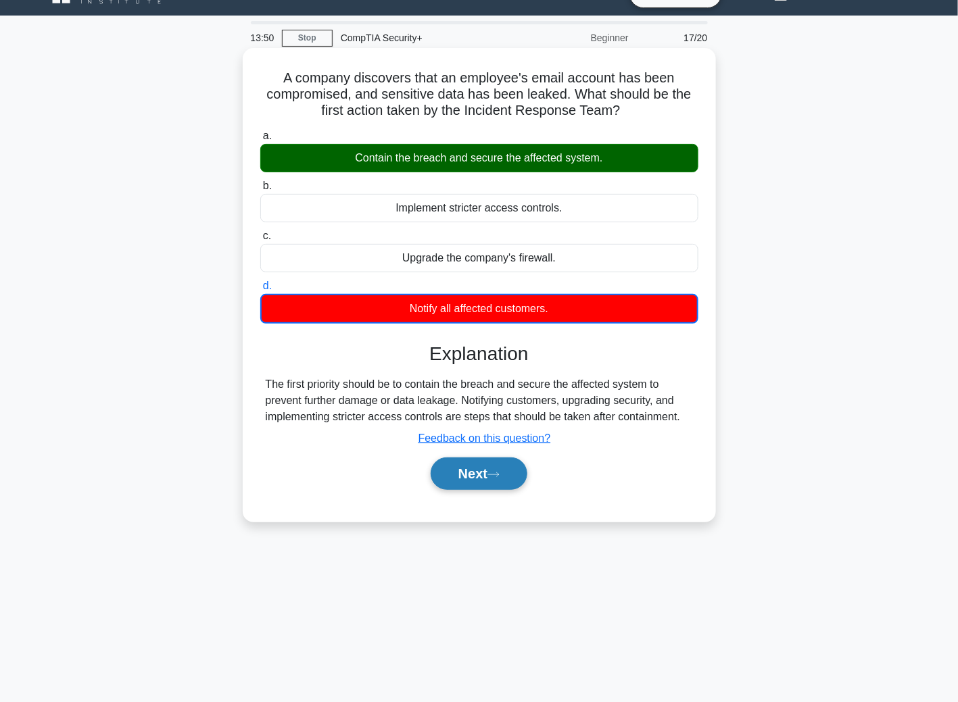
click at [499, 471] on icon at bounding box center [493, 474] width 12 height 7
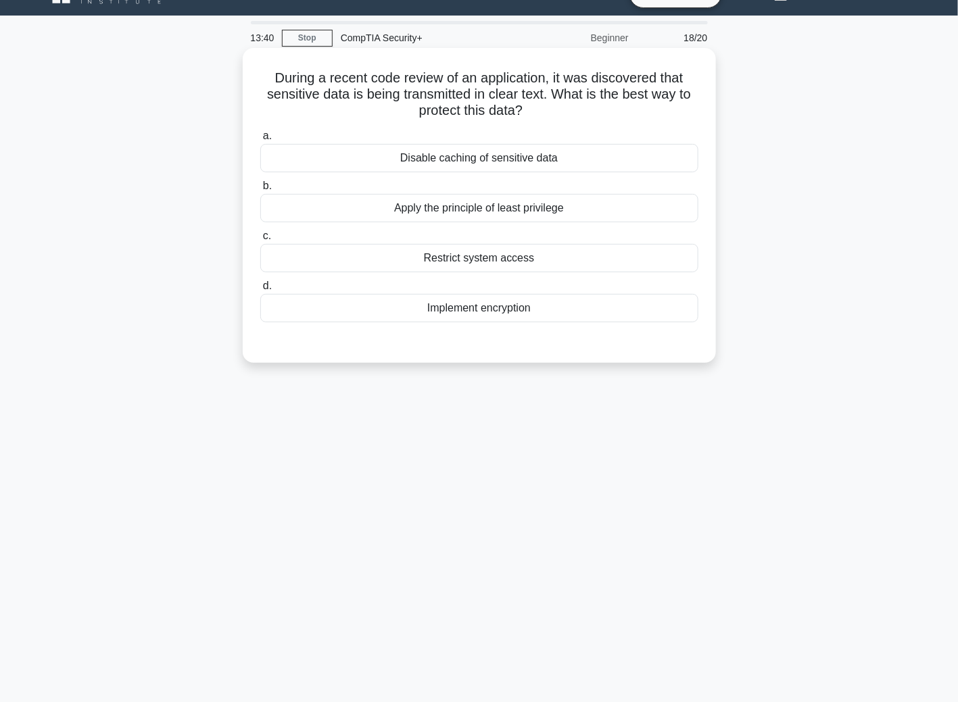
click at [458, 306] on div "Implement encryption" at bounding box center [479, 308] width 438 height 28
click at [260, 291] on input "d. Implement encryption" at bounding box center [260, 286] width 0 height 9
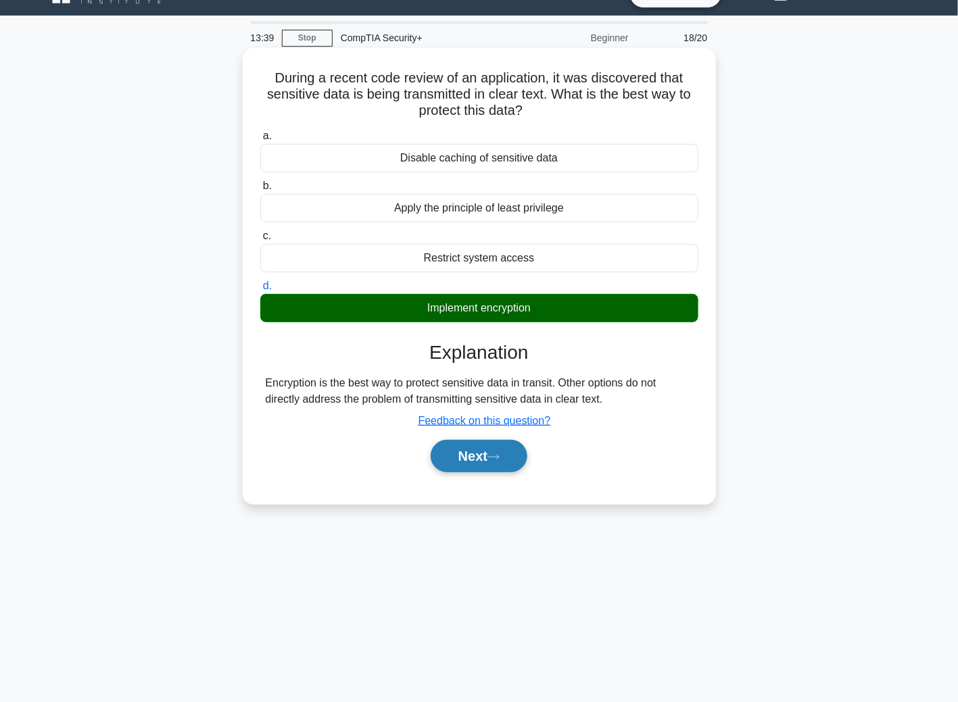
click at [452, 454] on button "Next" at bounding box center [479, 456] width 97 height 32
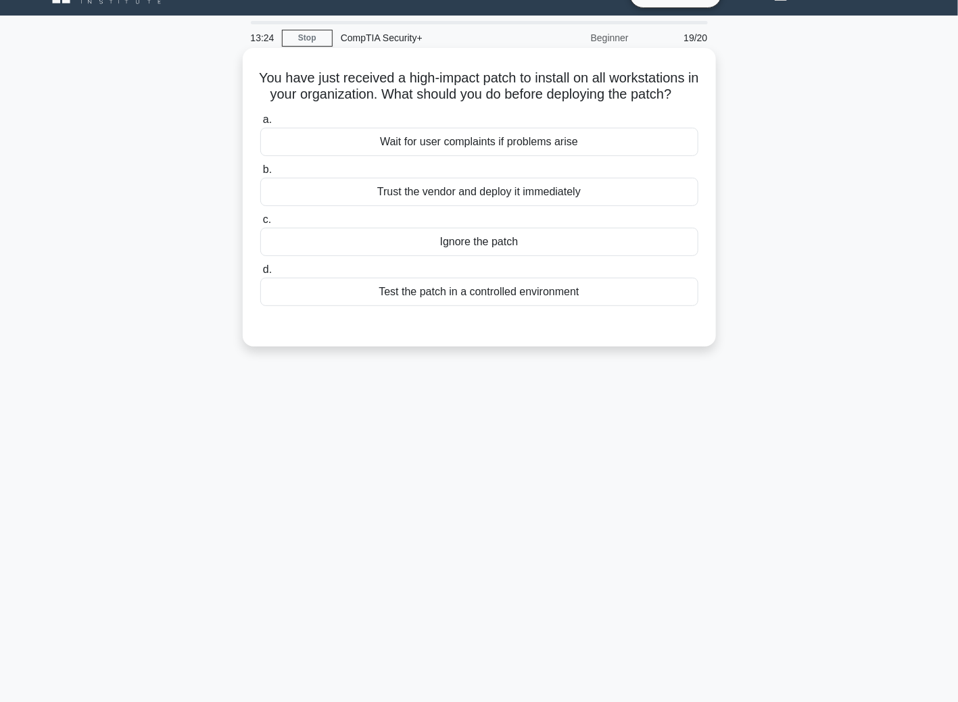
click at [494, 306] on div "Test the patch in a controlled environment" at bounding box center [479, 292] width 438 height 28
click at [260, 274] on input "d. Test the patch in a controlled environment" at bounding box center [260, 270] width 0 height 9
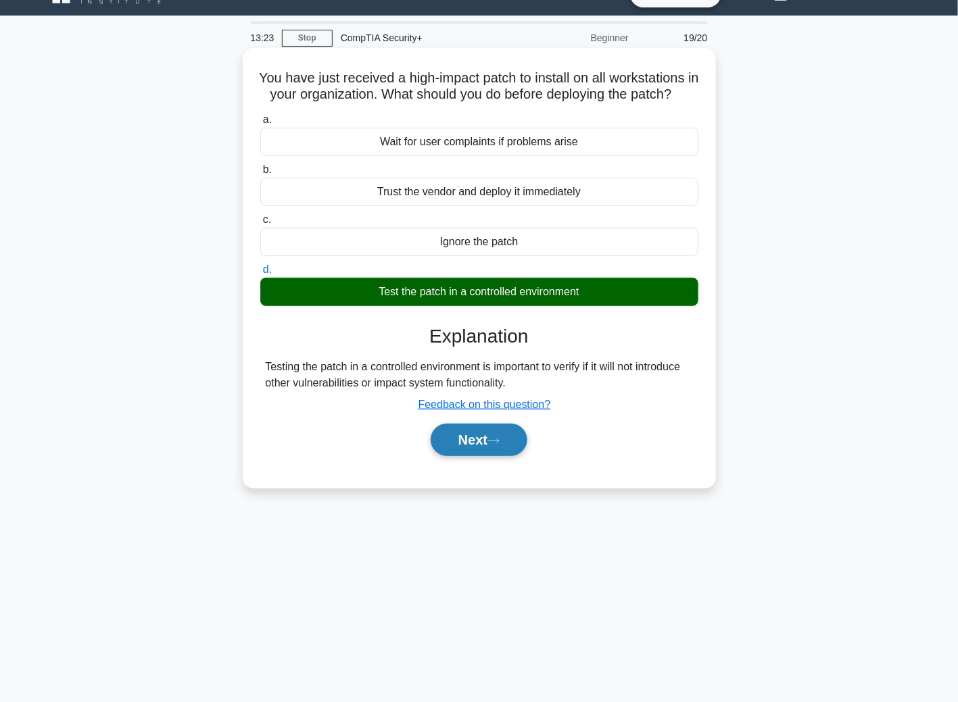
click at [494, 445] on icon at bounding box center [493, 440] width 12 height 7
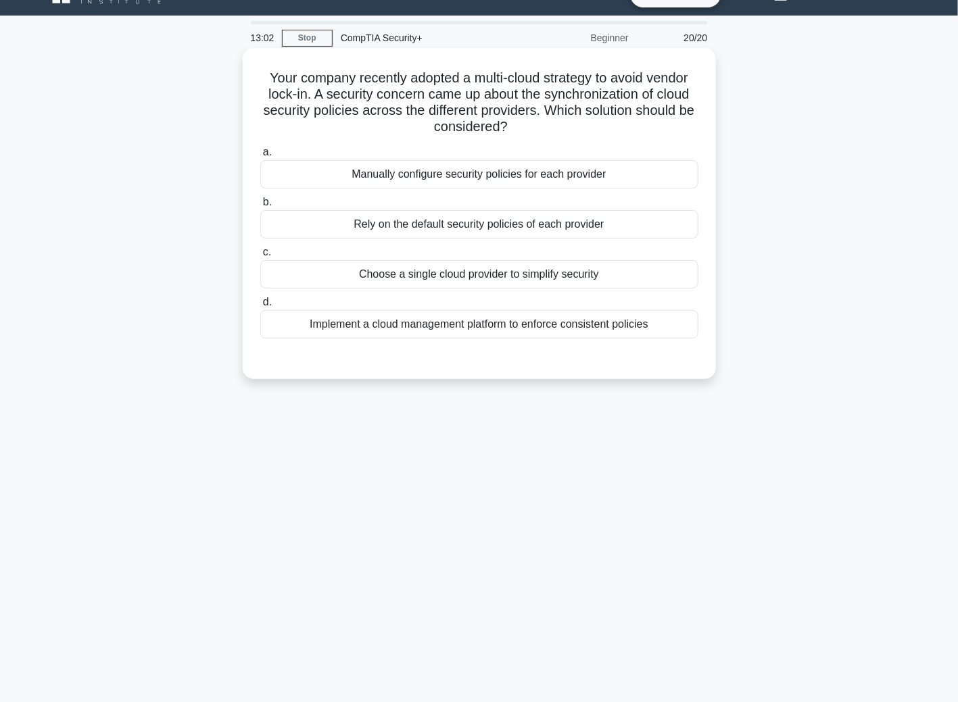
click at [321, 175] on div "Manually configure security policies for each provider" at bounding box center [479, 174] width 438 height 28
click at [260, 157] on input "a. Manually configure security policies for each provider" at bounding box center [260, 152] width 0 height 9
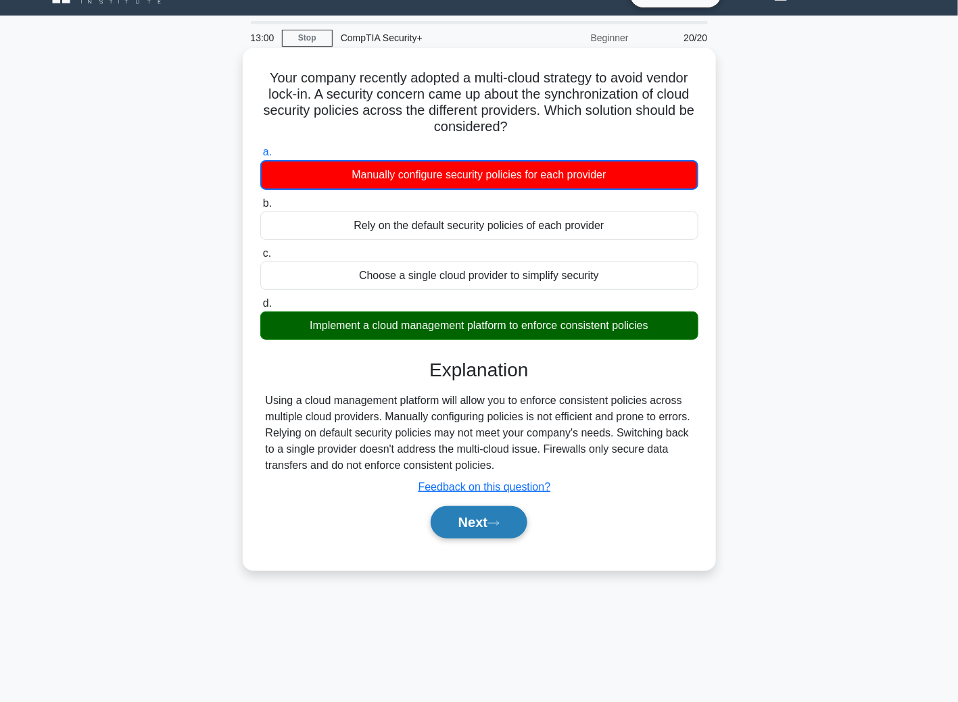
click at [490, 512] on button "Next" at bounding box center [479, 522] width 97 height 32
click at [471, 518] on button "Next" at bounding box center [479, 522] width 97 height 32
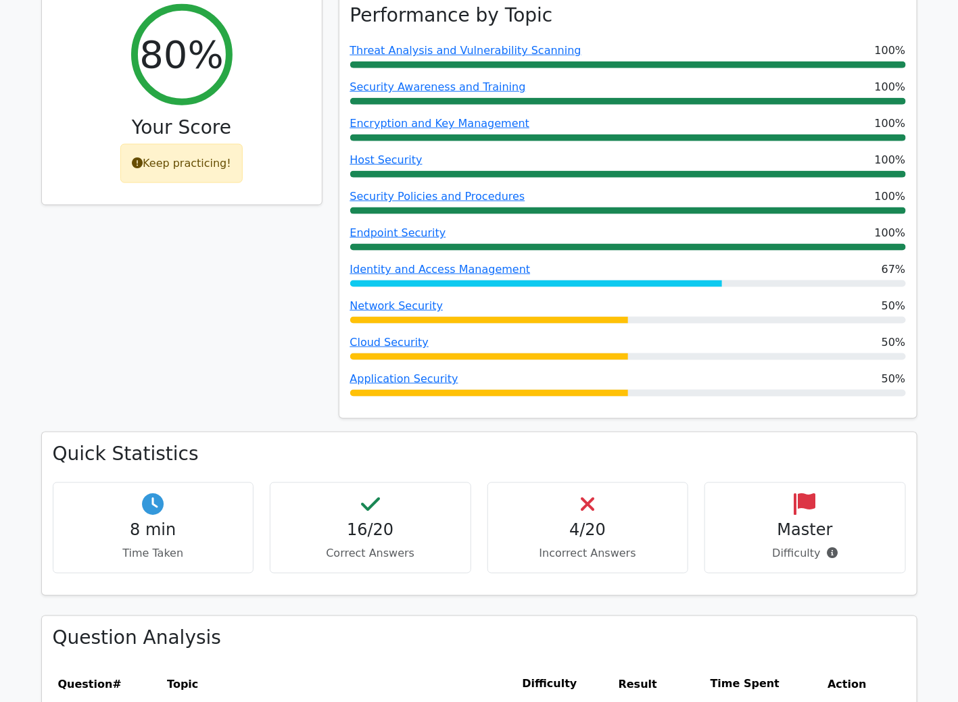
scroll to position [473, 0]
